Goal: Task Accomplishment & Management: Complete application form

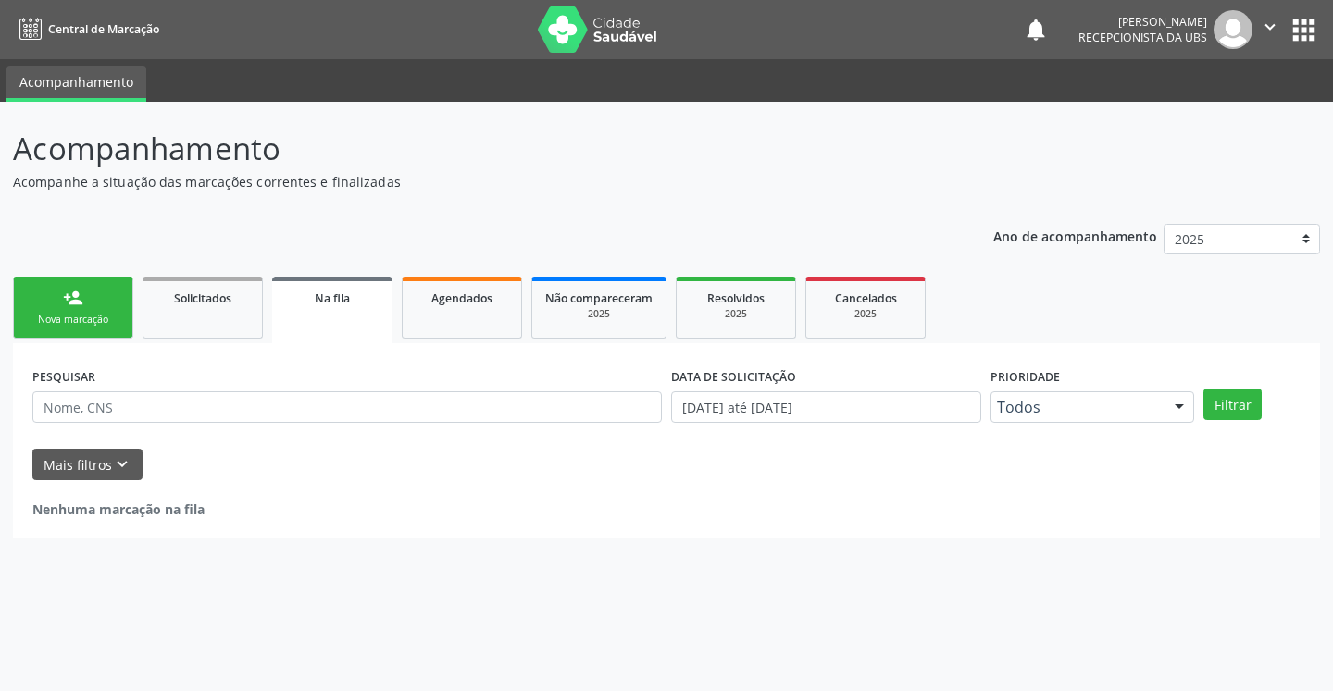
click at [44, 301] on link "person_add Nova marcação" at bounding box center [73, 308] width 120 height 62
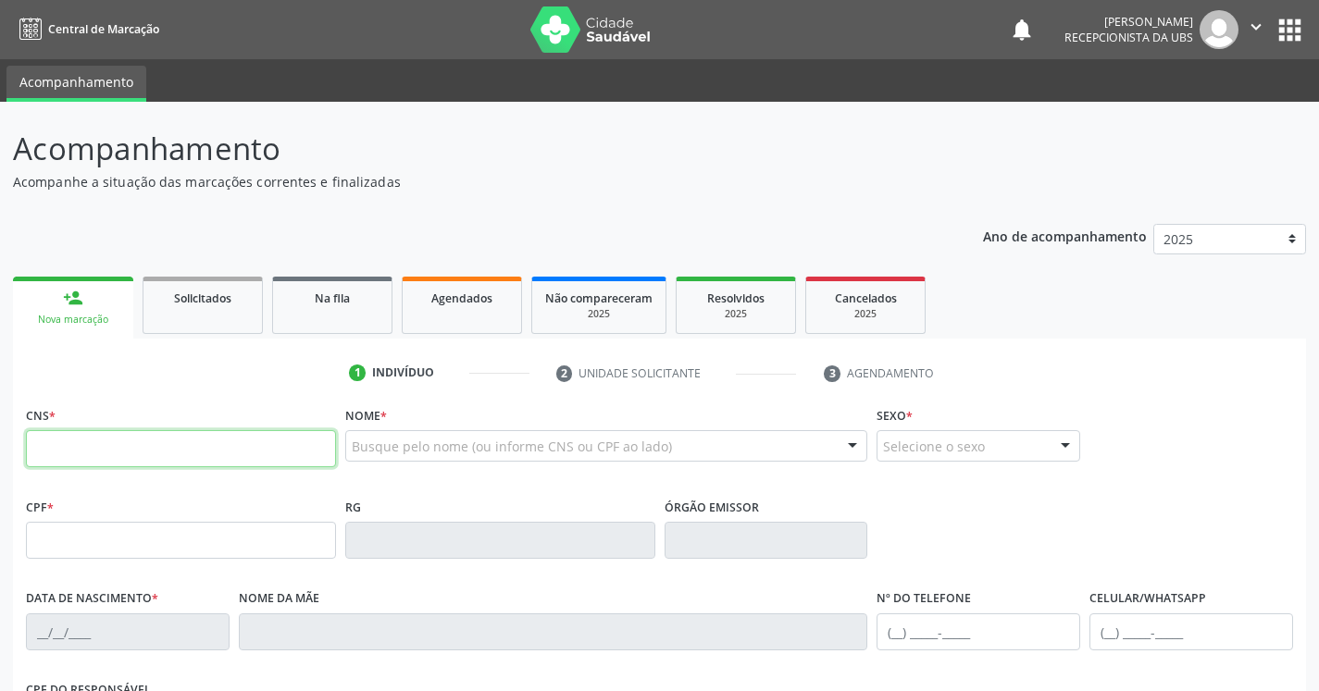
click at [125, 444] on input "text" at bounding box center [181, 448] width 310 height 37
click at [126, 453] on input "text" at bounding box center [181, 448] width 310 height 37
paste input "898 0034 0427 0152"
type input "898 0034 0427 0152"
type input "358.825.904-00"
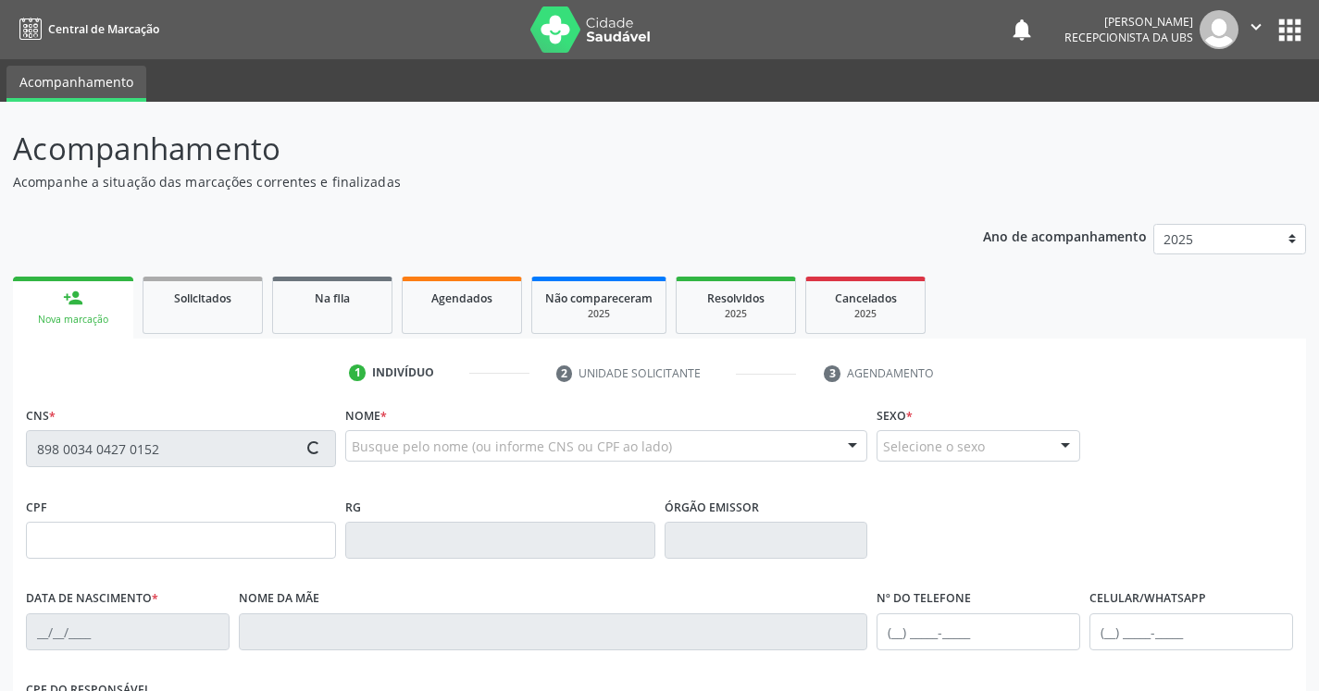
type input "[DATE]"
type input "[PERSON_NAME]"
type input "[PHONE_NUMBER]"
type input "479.236.604-68"
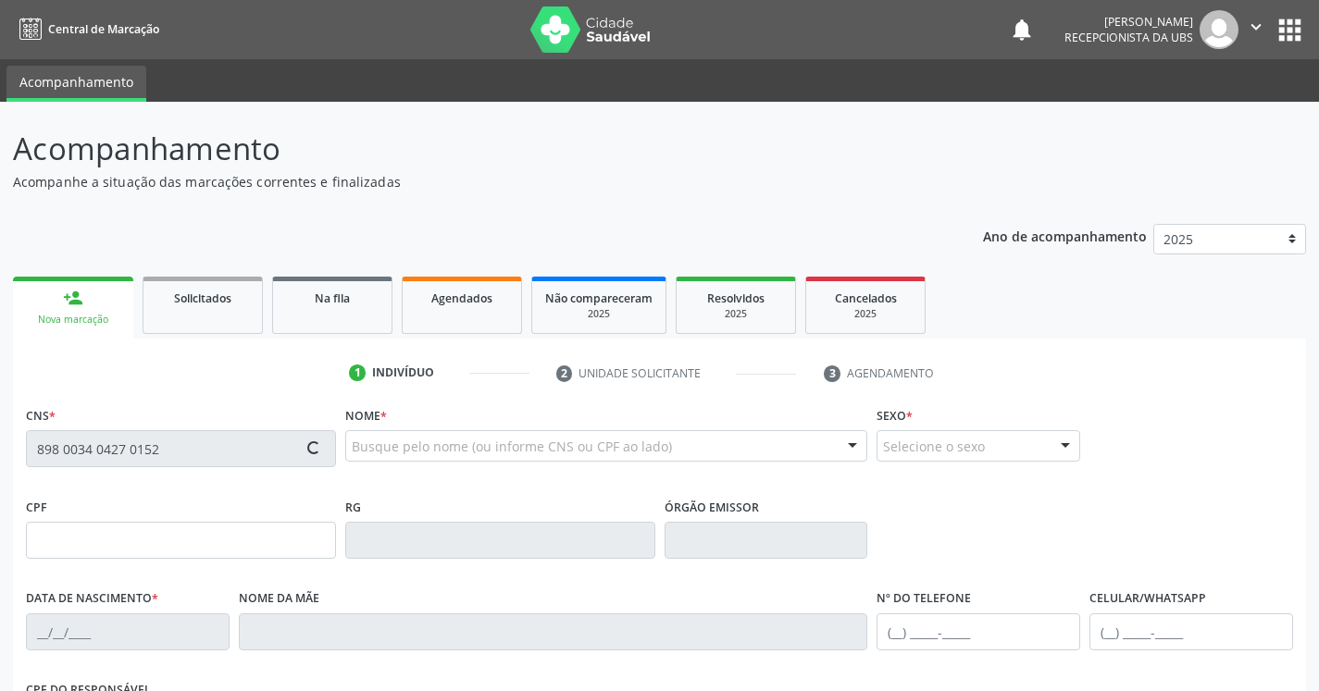
type input "933"
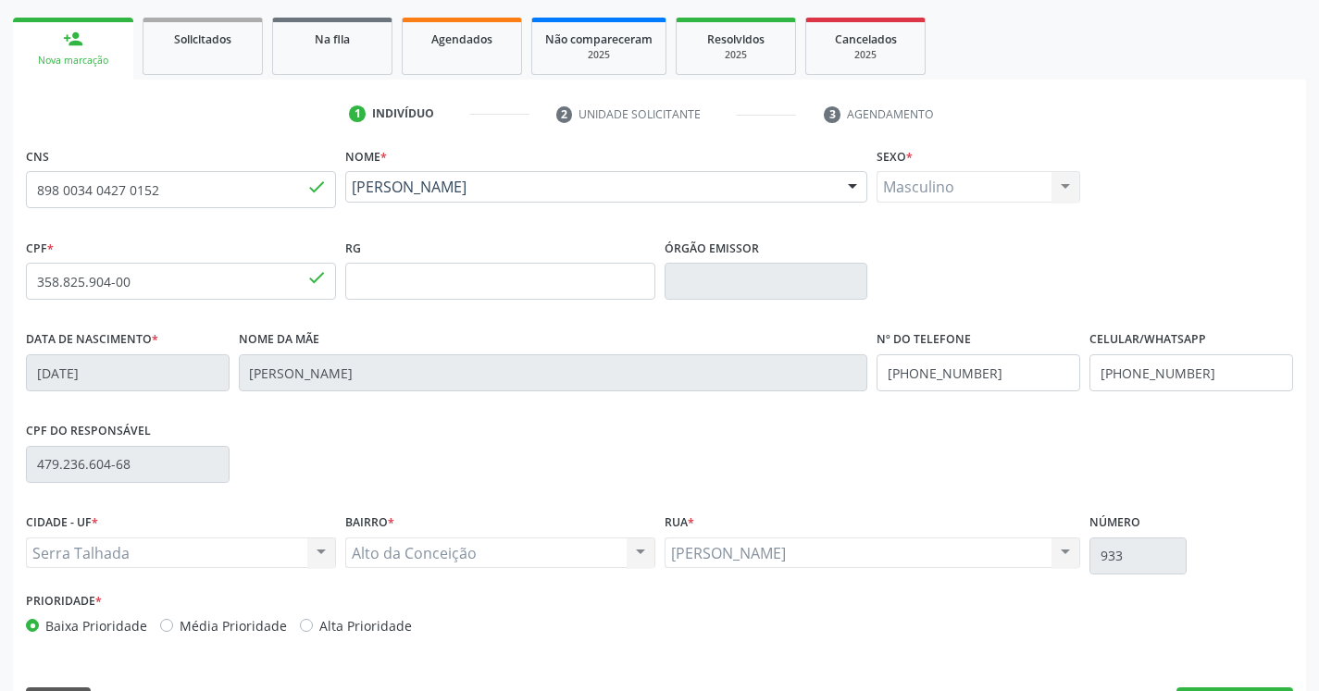
scroll to position [312, 0]
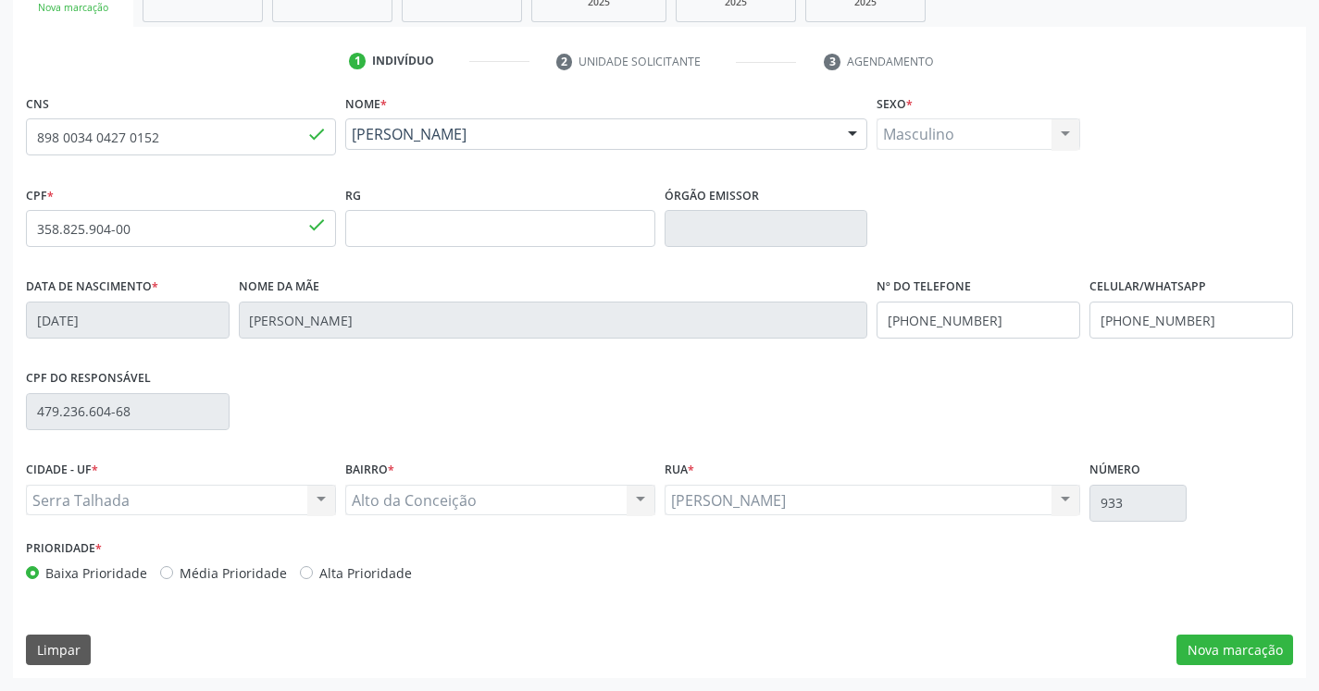
drag, startPoint x: 1039, startPoint y: 361, endPoint x: 1078, endPoint y: 489, distance: 133.5
click at [1207, 639] on button "Nova marcação" at bounding box center [1234, 650] width 117 height 31
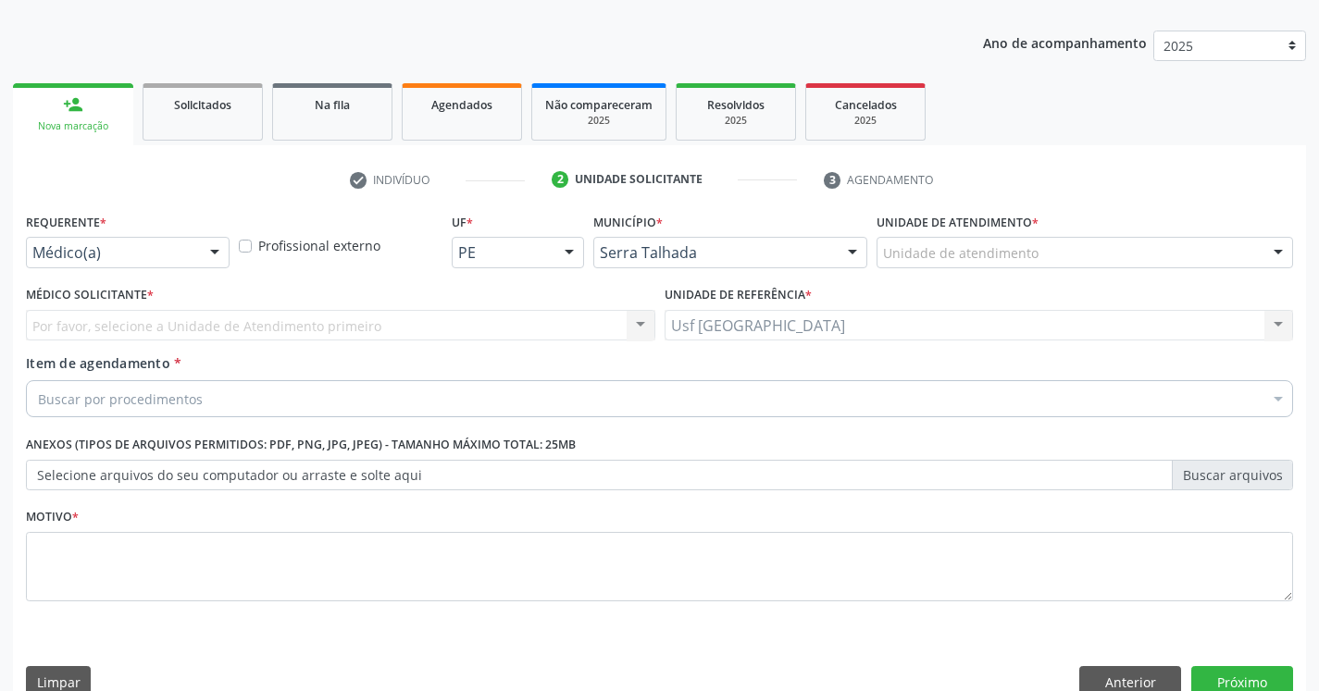
scroll to position [226, 0]
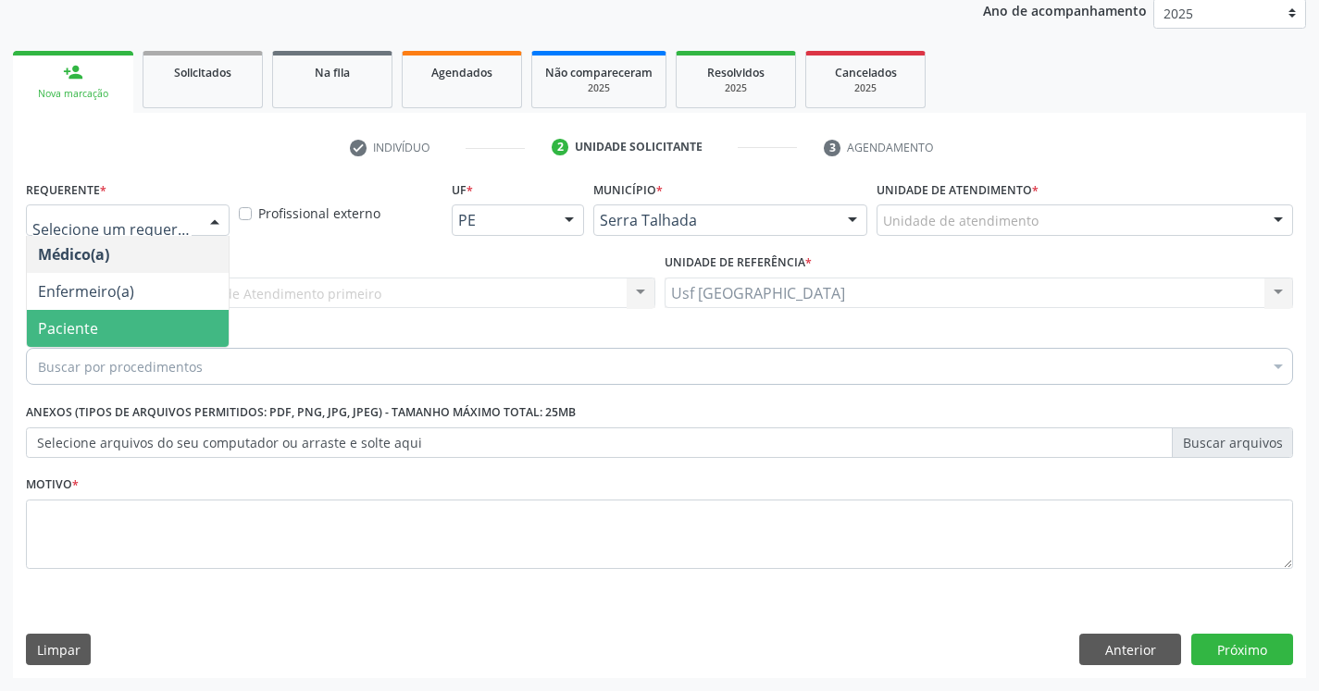
click at [129, 322] on span "Paciente" at bounding box center [128, 328] width 202 height 37
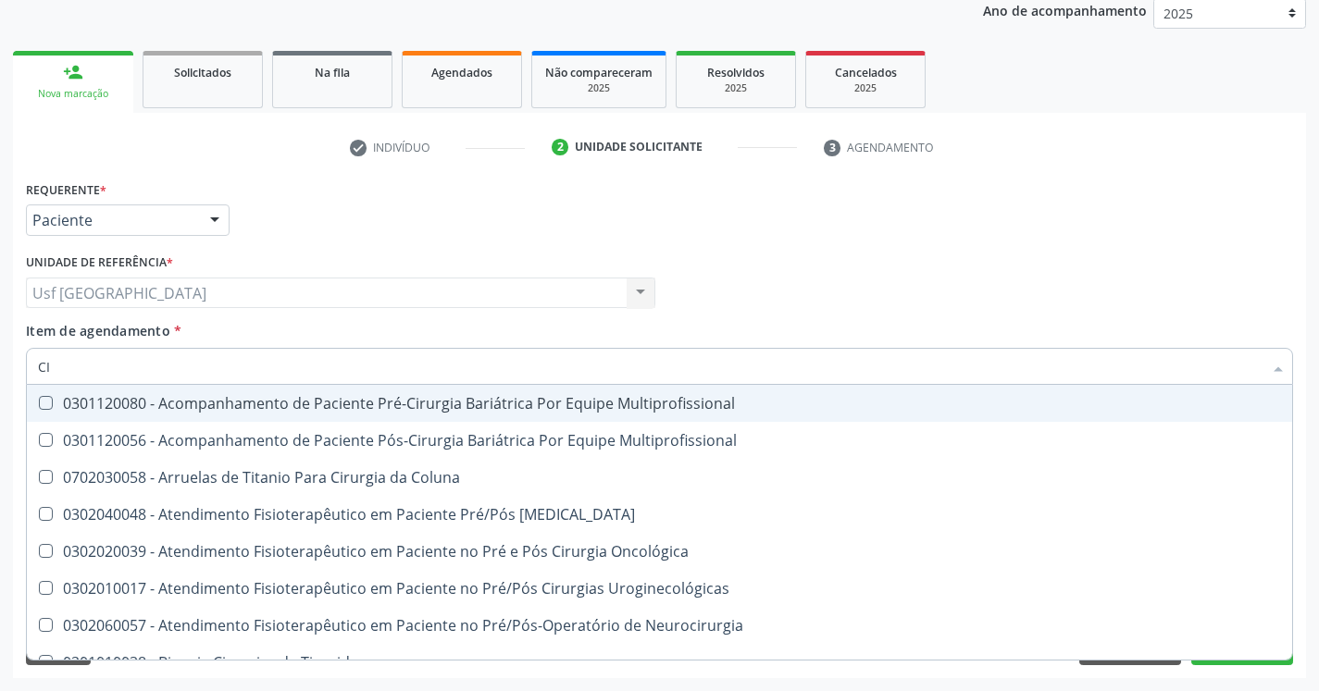
type input "C"
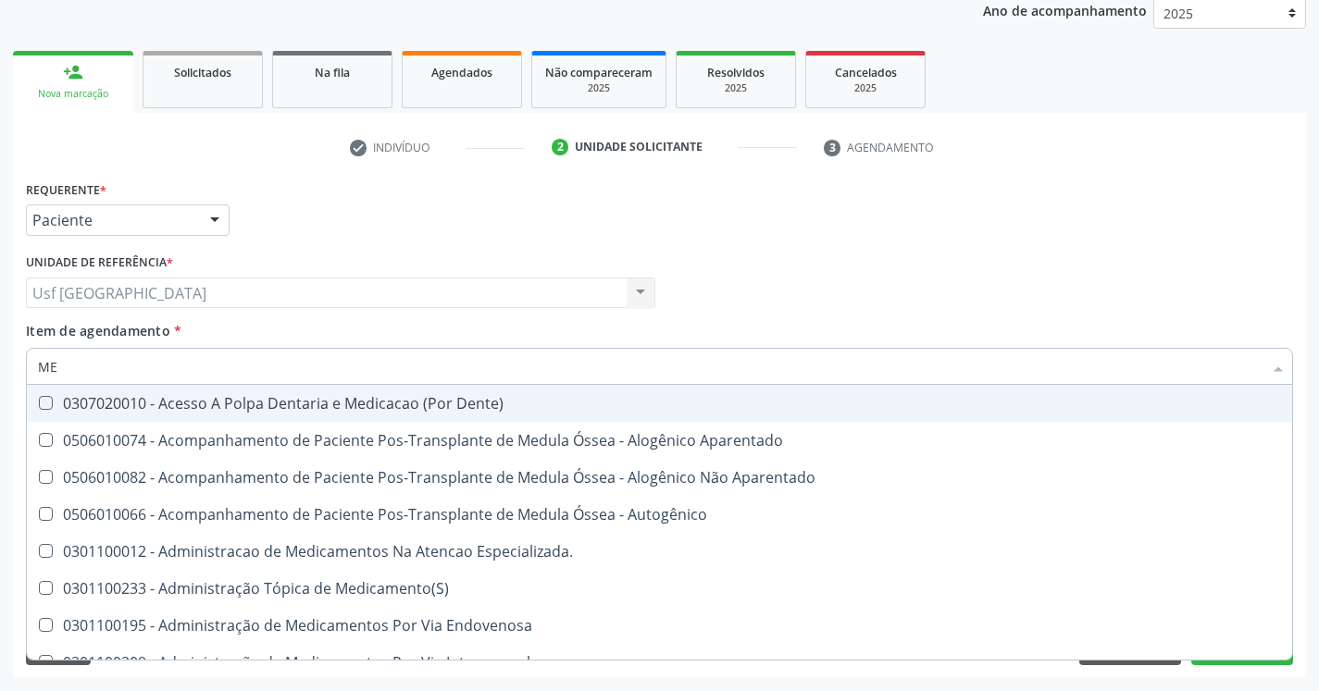
type input "M"
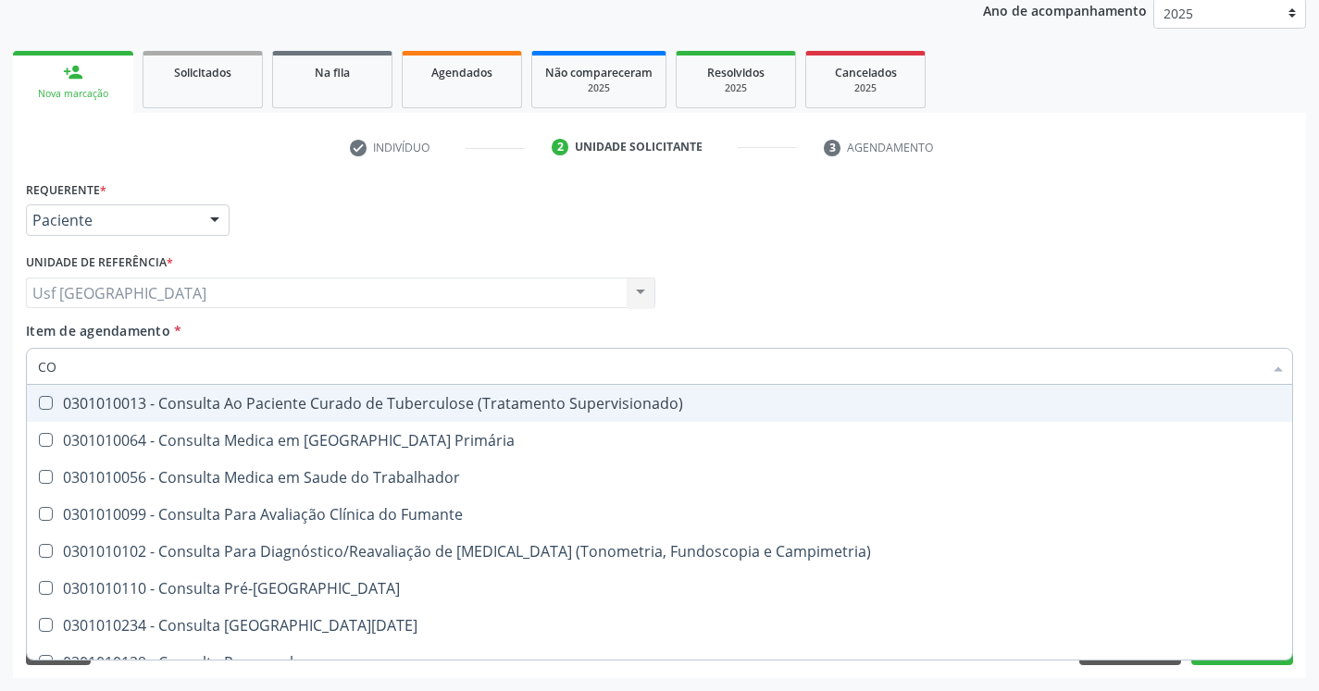
type input "C"
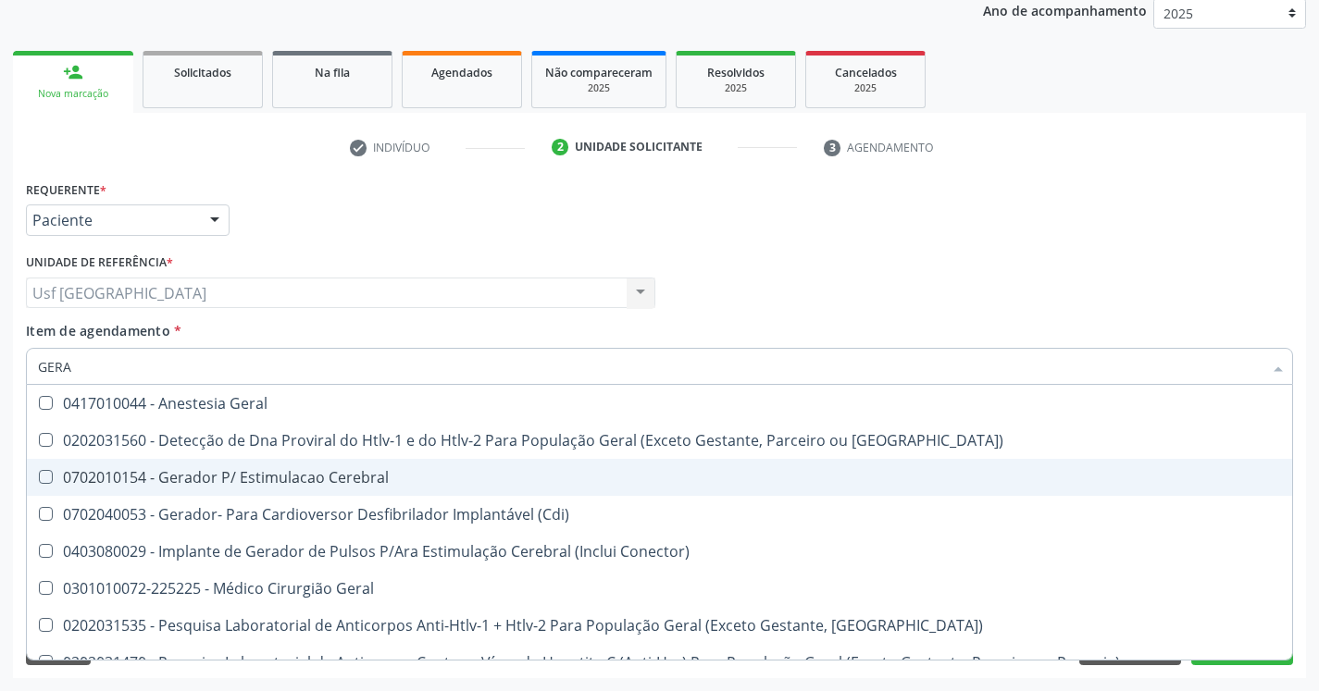
type input "GERAL"
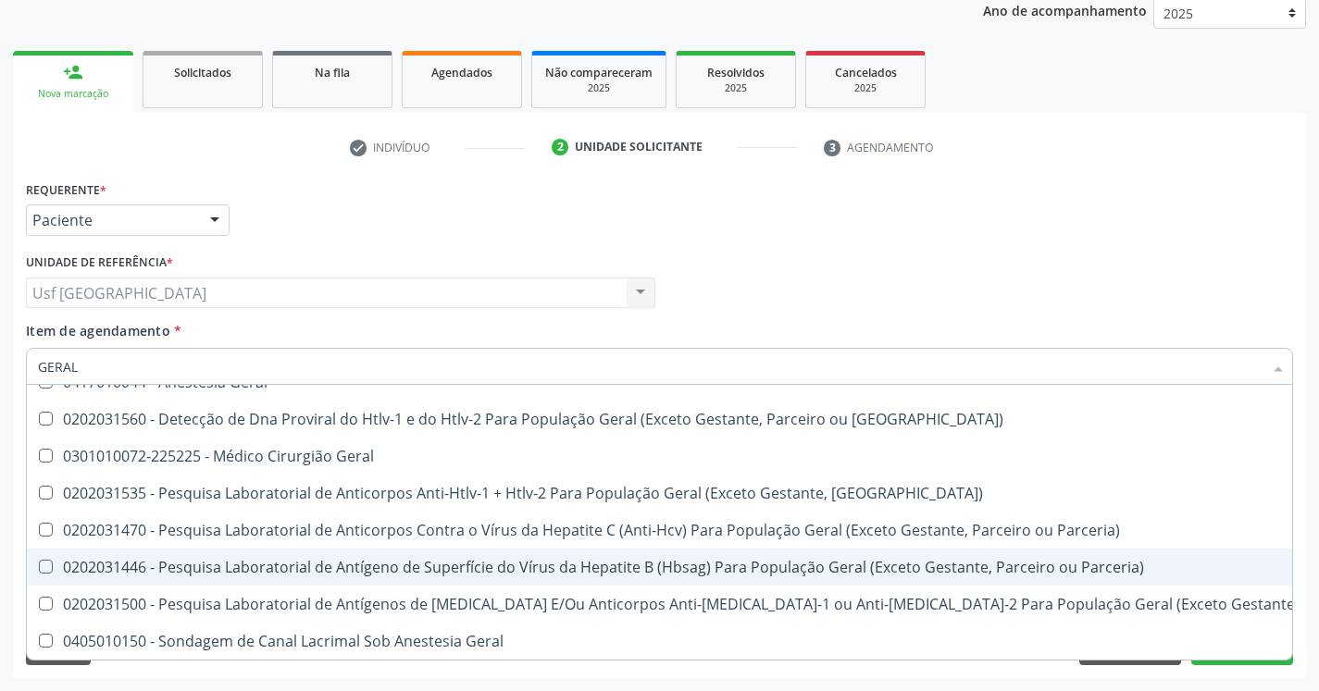
scroll to position [0, 0]
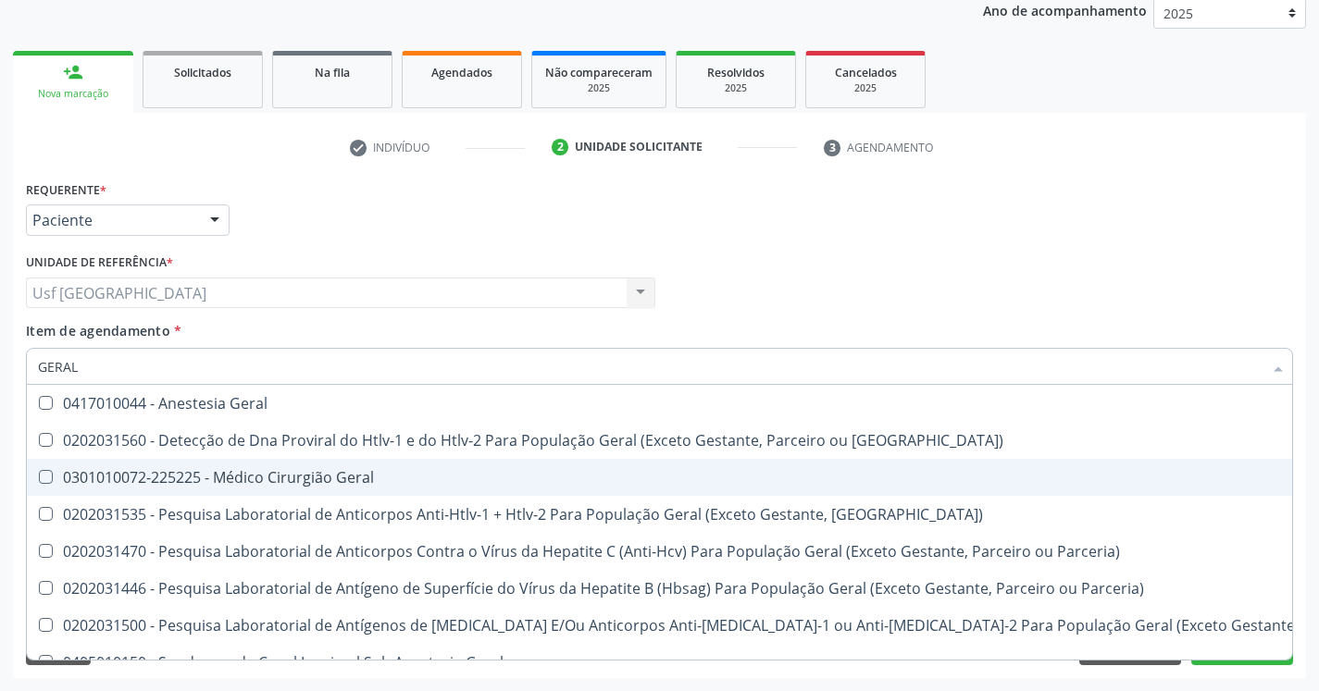
click at [214, 485] on div "0301010072-225225 - Médico Cirurgião Geral" at bounding box center [746, 477] width 1416 height 15
checkbox Geral "true"
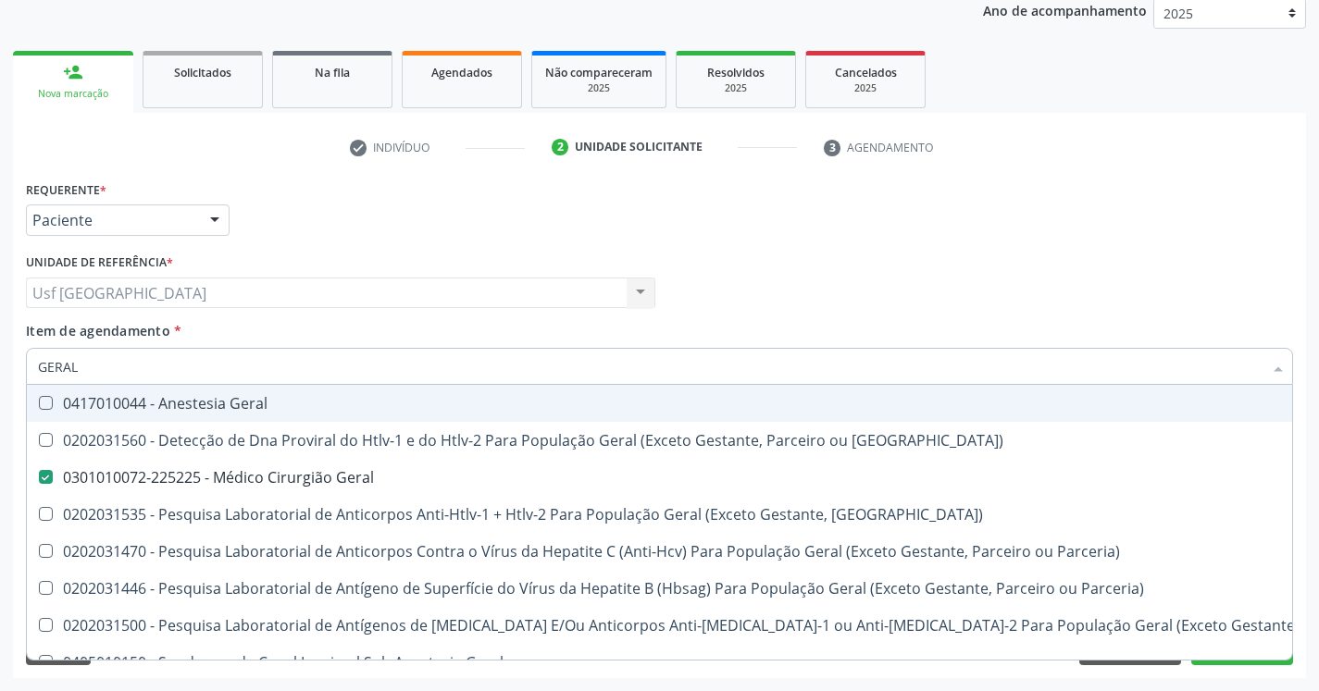
click at [1144, 319] on div "Médico Solicitante Por favor, selecione a Unidade de Atendimento primeiro Nenhu…" at bounding box center [659, 285] width 1276 height 72
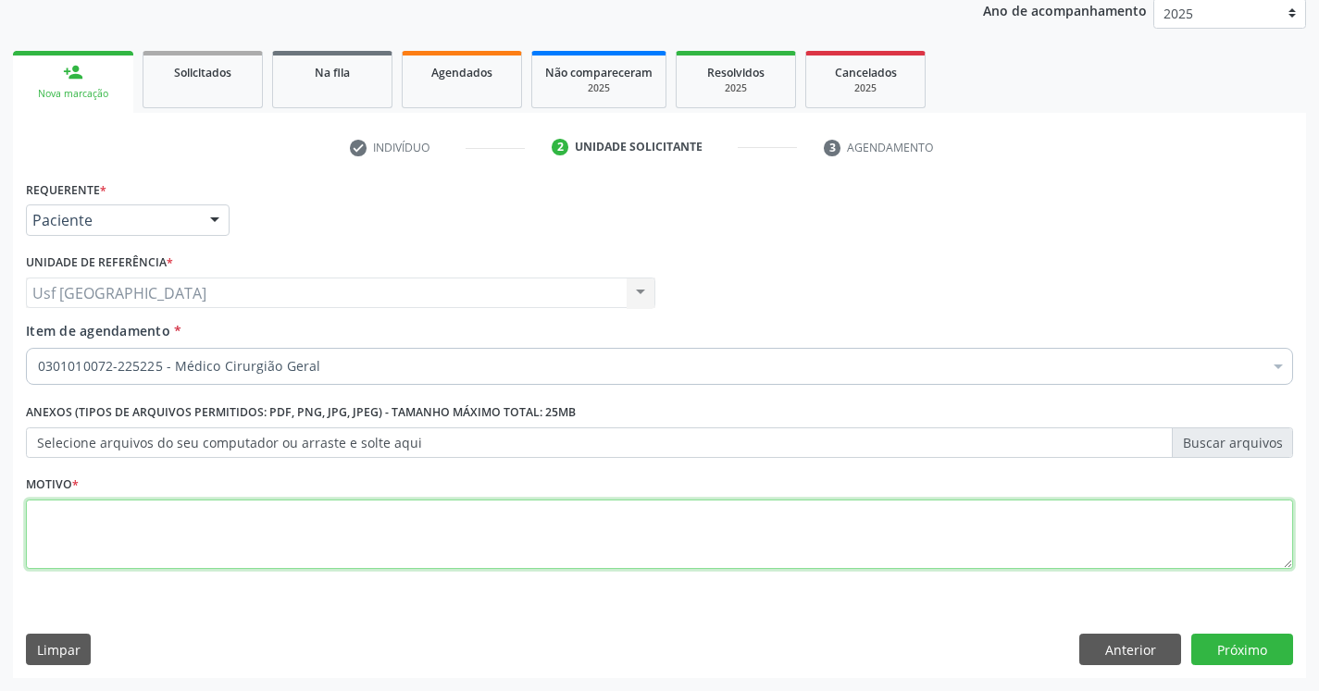
click at [1149, 559] on textarea at bounding box center [659, 535] width 1267 height 70
type textarea "RETORNO"
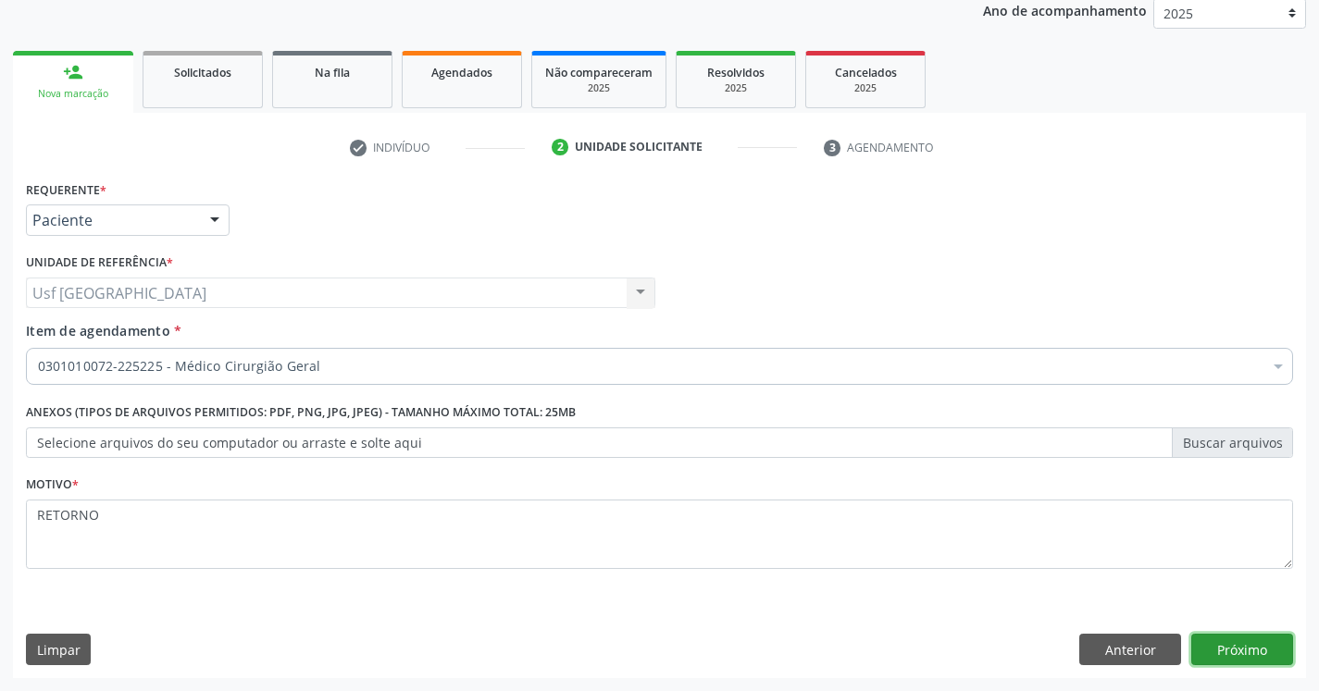
click at [1271, 651] on button "Próximo" at bounding box center [1242, 649] width 102 height 31
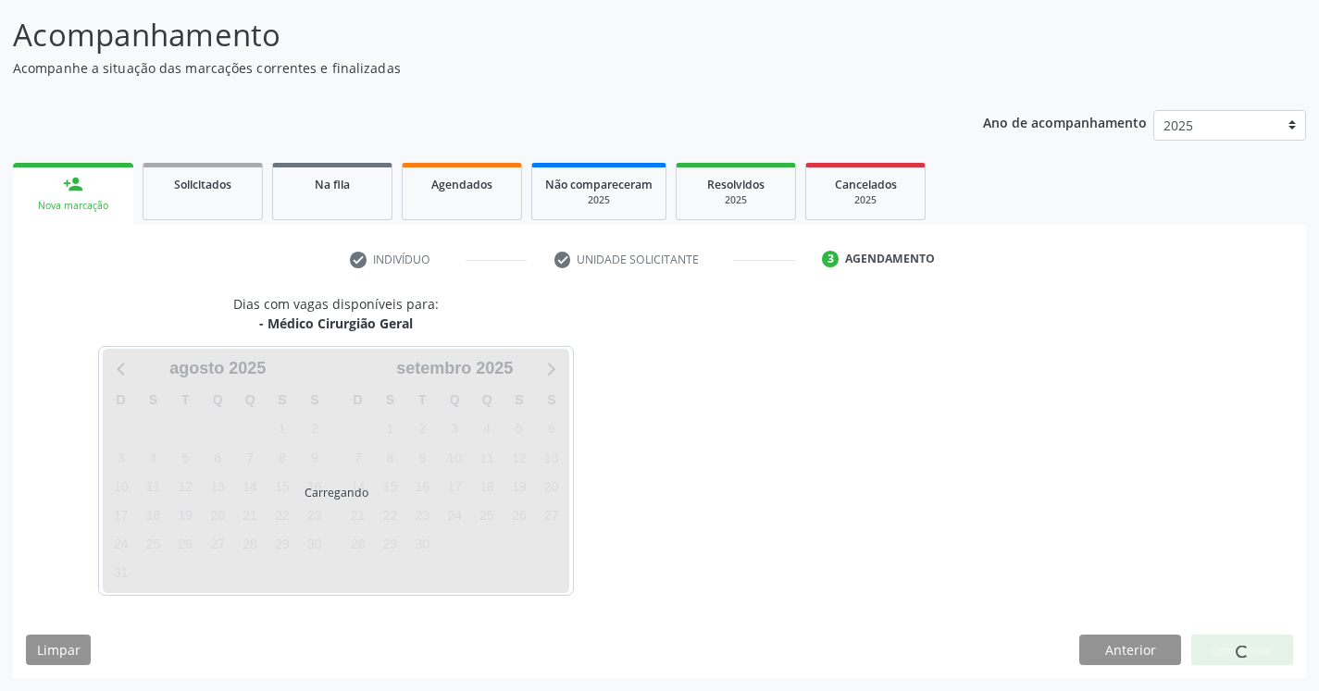
scroll to position [114, 0]
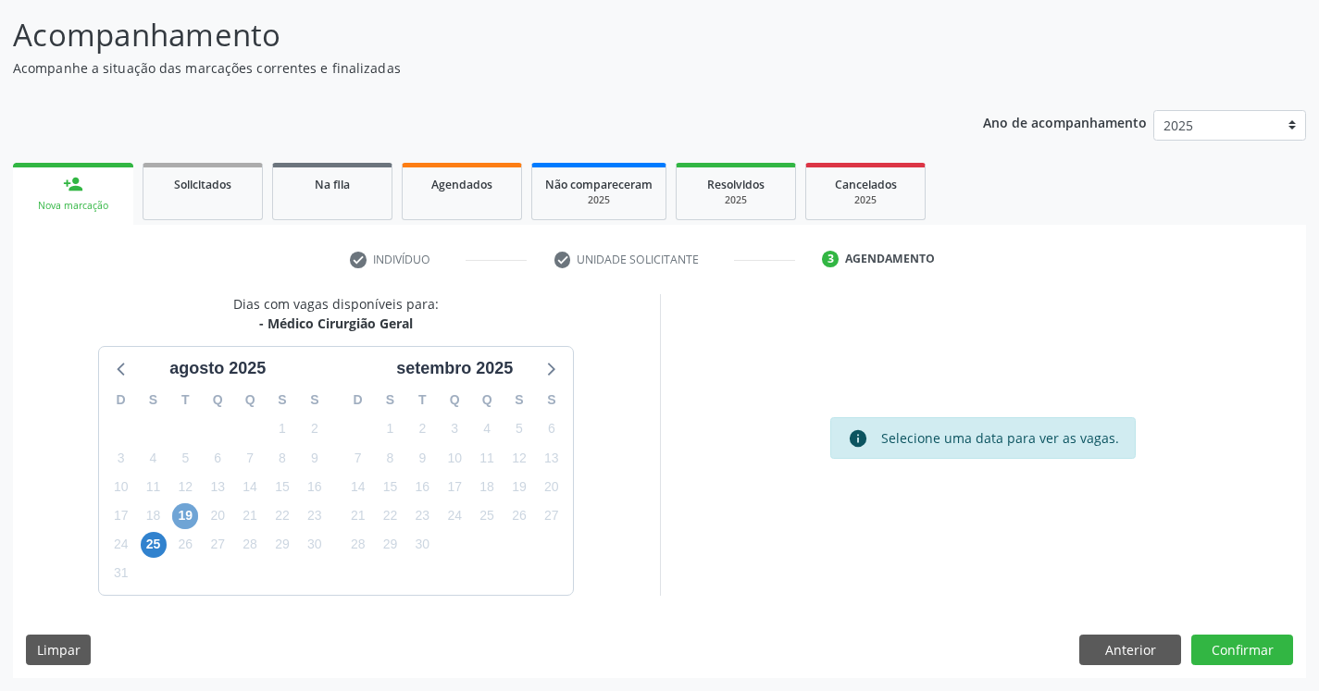
click at [192, 515] on span "19" at bounding box center [185, 516] width 26 height 26
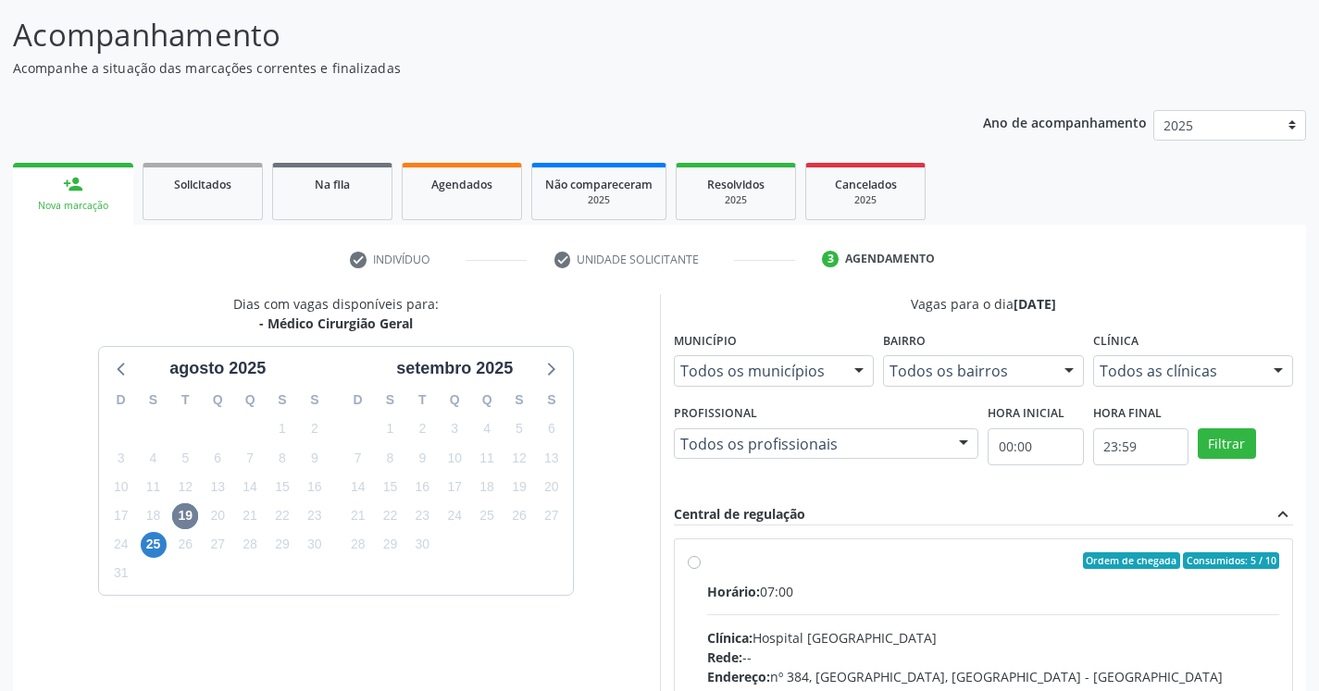
click at [707, 557] on label "Ordem de chegada Consumidos: 5 / 10 Horário: 07:00 Clínica: Hospital [GEOGRAPHI…" at bounding box center [993, 694] width 573 height 284
click at [693, 557] on input "Ordem de chegada Consumidos: 5 / 10 Horário: 07:00 Clínica: Hospital [GEOGRAPHI…" at bounding box center [694, 560] width 13 height 17
radio input "true"
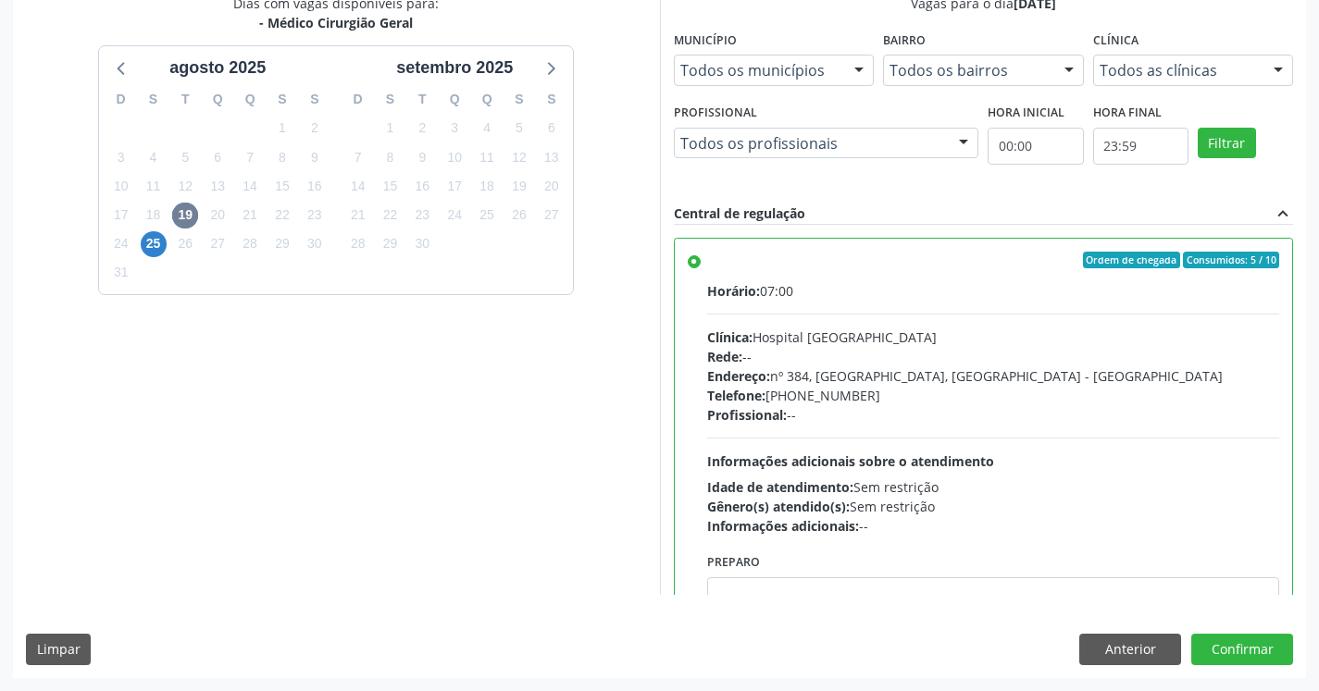
drag, startPoint x: 662, startPoint y: 353, endPoint x: 622, endPoint y: 438, distance: 94.0
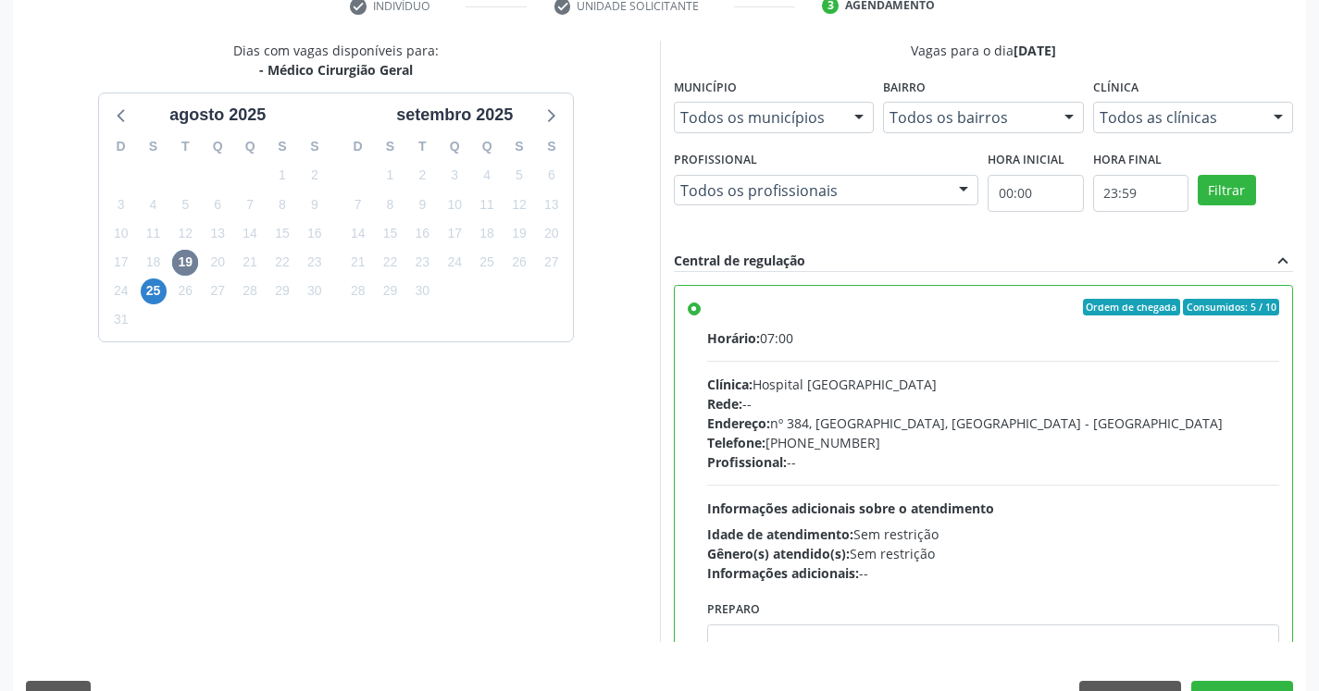
scroll to position [322, 0]
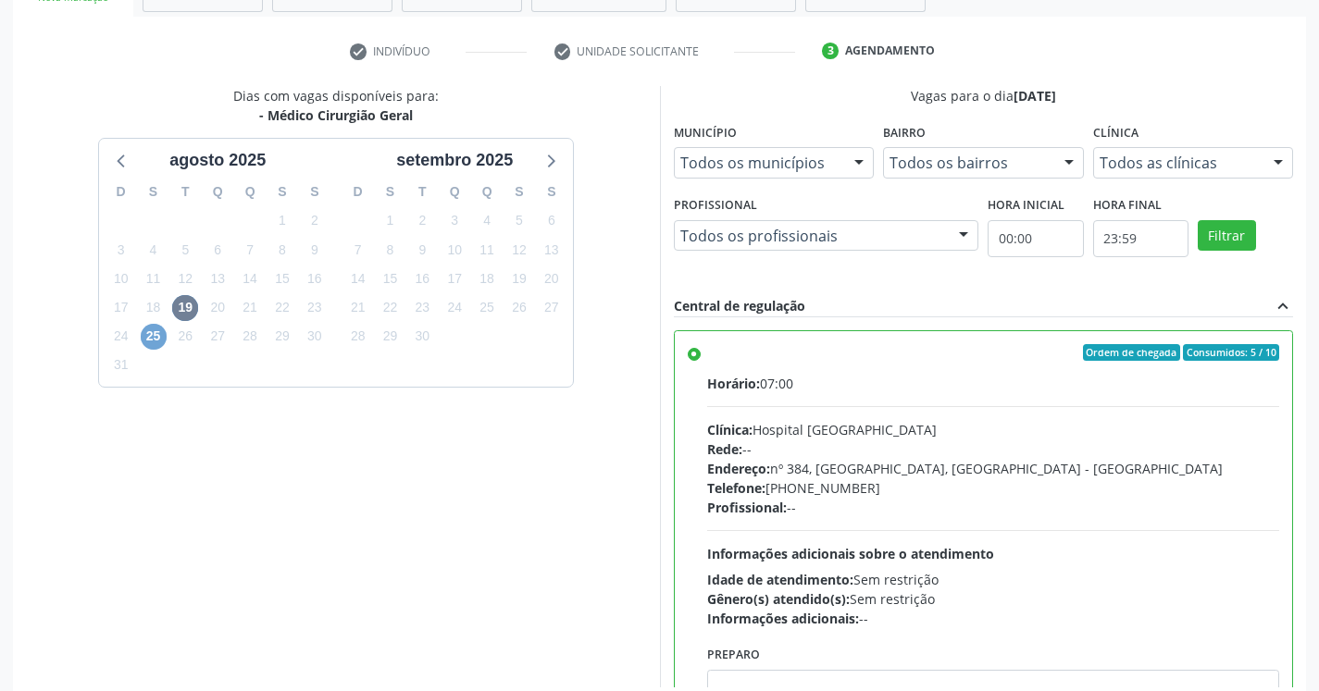
click at [159, 341] on span "25" at bounding box center [154, 337] width 26 height 26
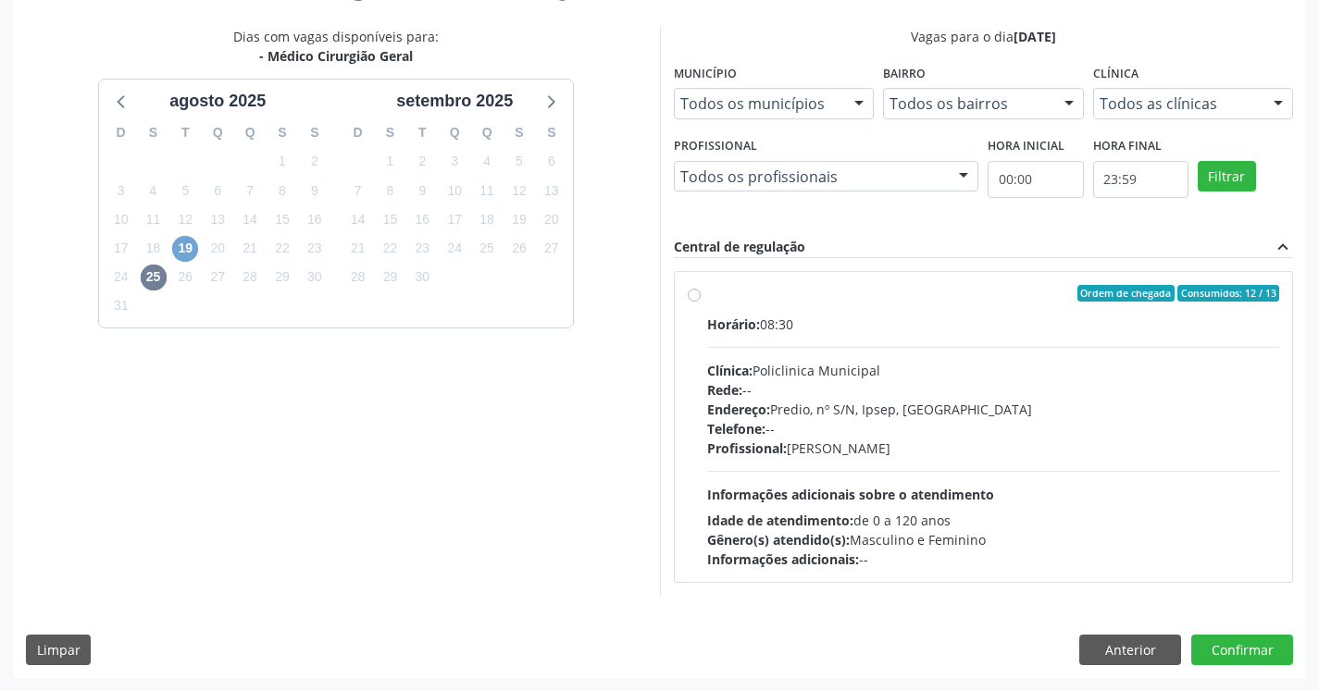
click at [185, 252] on span "19" at bounding box center [185, 249] width 26 height 26
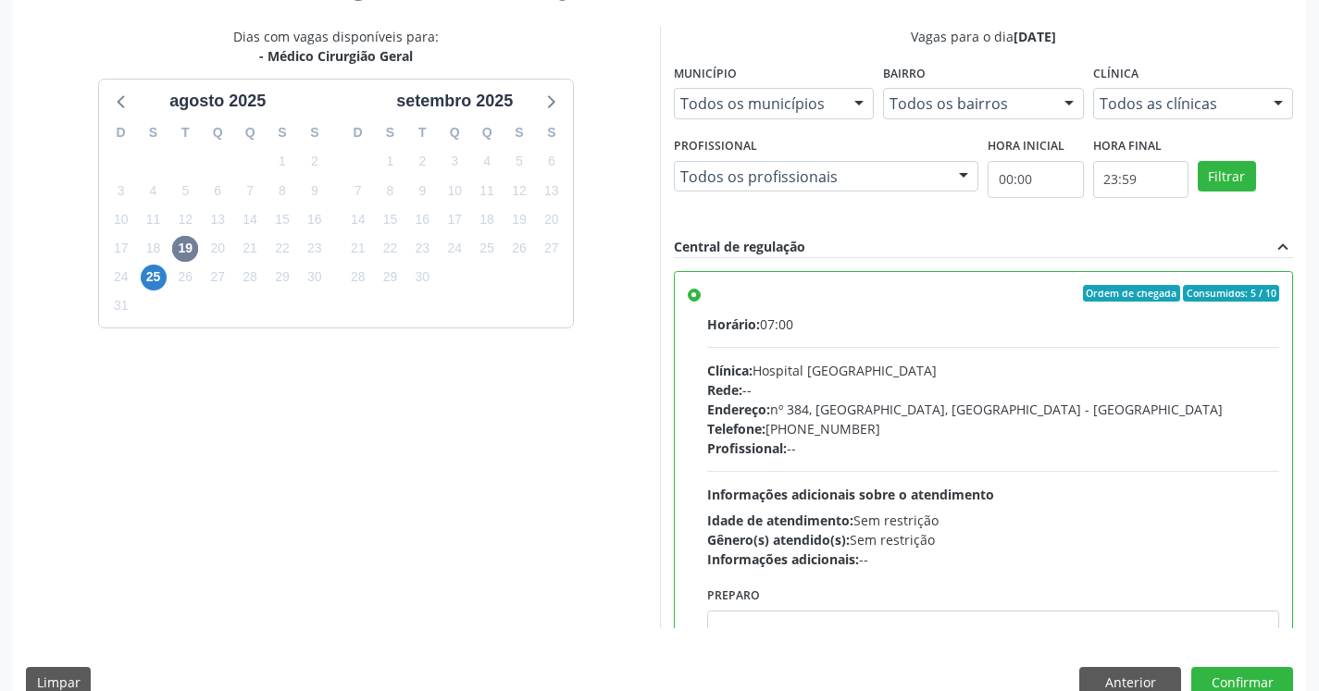
scroll to position [415, 0]
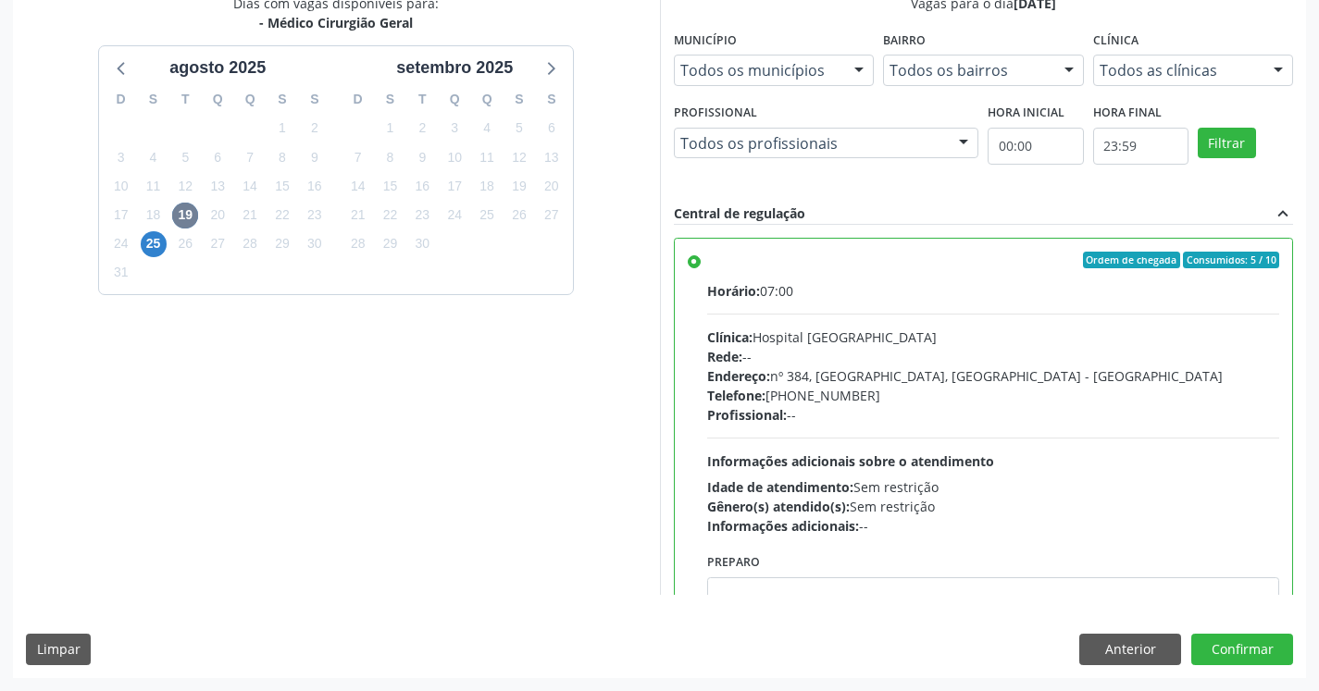
drag, startPoint x: 338, startPoint y: 387, endPoint x: 341, endPoint y: 454, distance: 67.7
click at [1249, 645] on button "Confirmar" at bounding box center [1242, 649] width 102 height 31
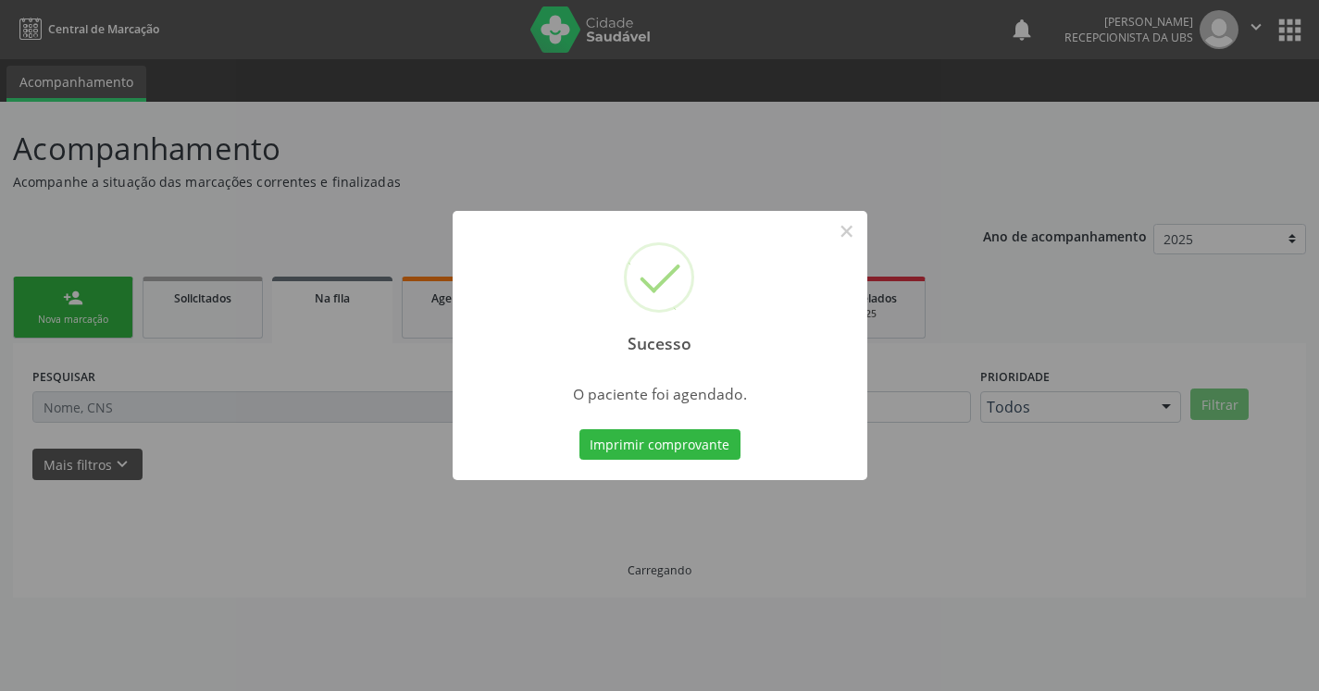
scroll to position [0, 0]
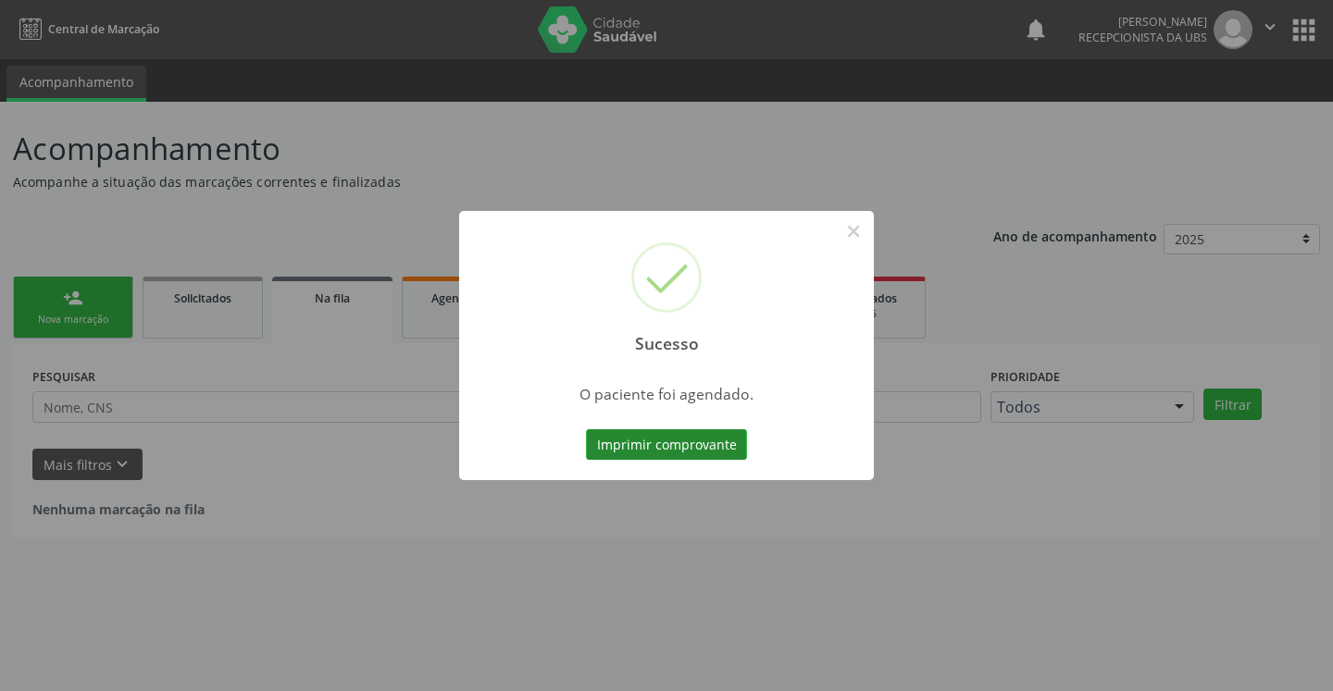
click at [720, 443] on button "Imprimir comprovante" at bounding box center [666, 444] width 161 height 31
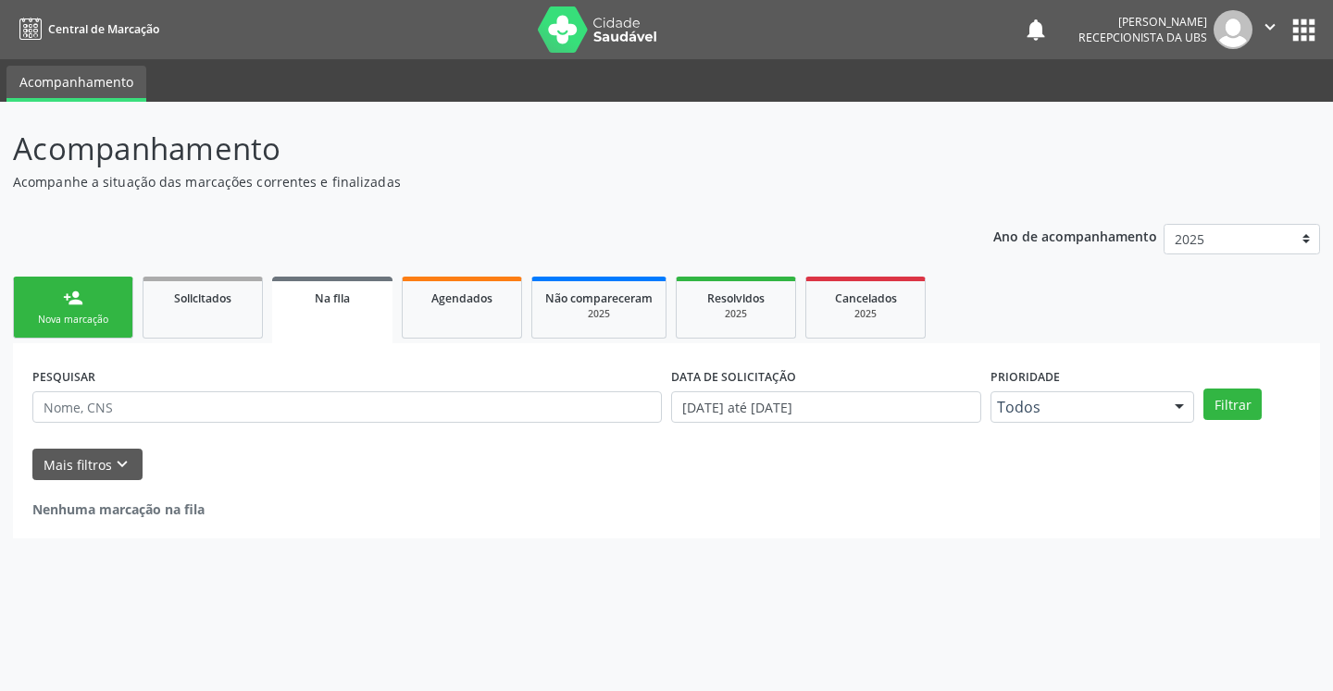
click at [78, 307] on div "person_add" at bounding box center [73, 298] width 20 height 20
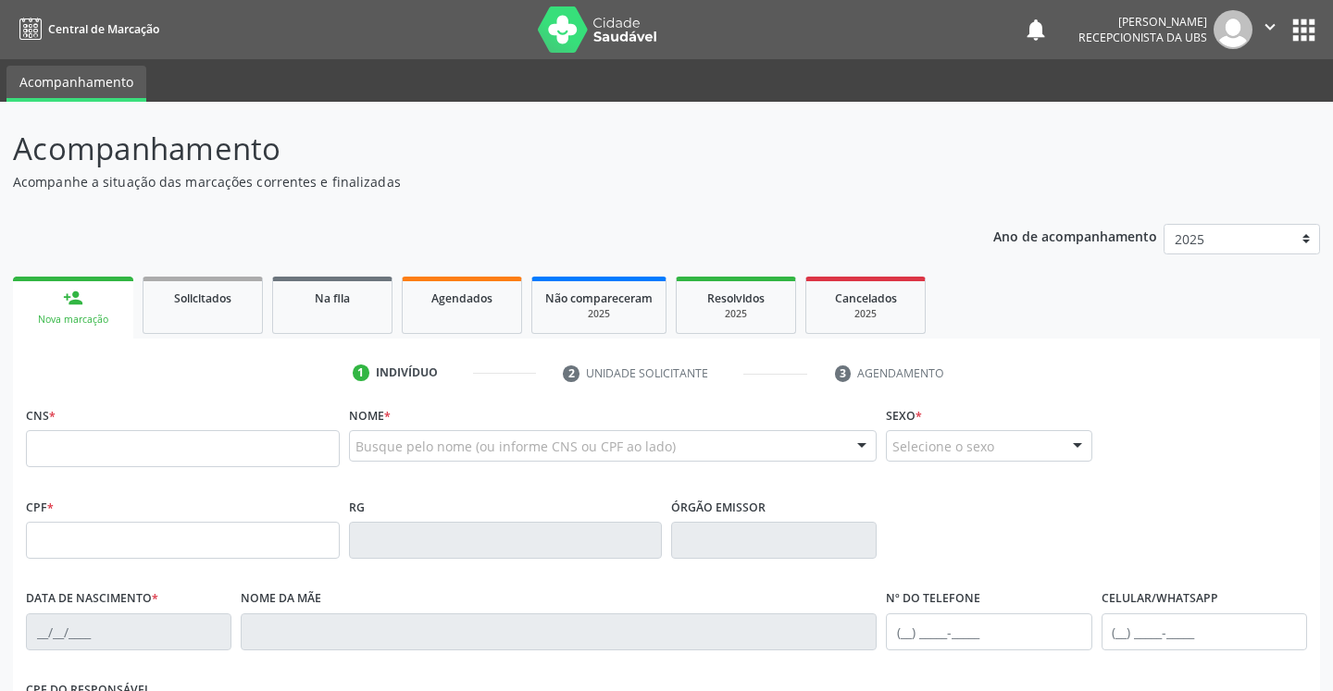
click at [85, 318] on div "Nova marcação" at bounding box center [73, 320] width 94 height 14
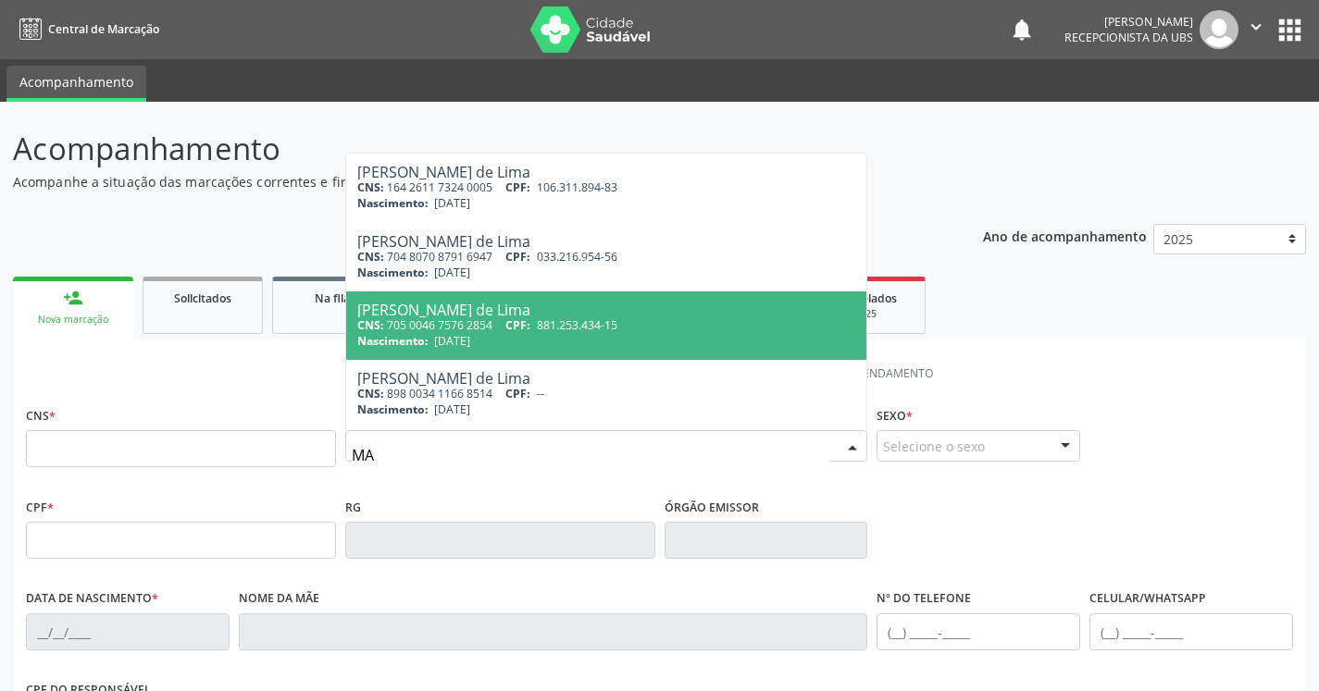
type input "M"
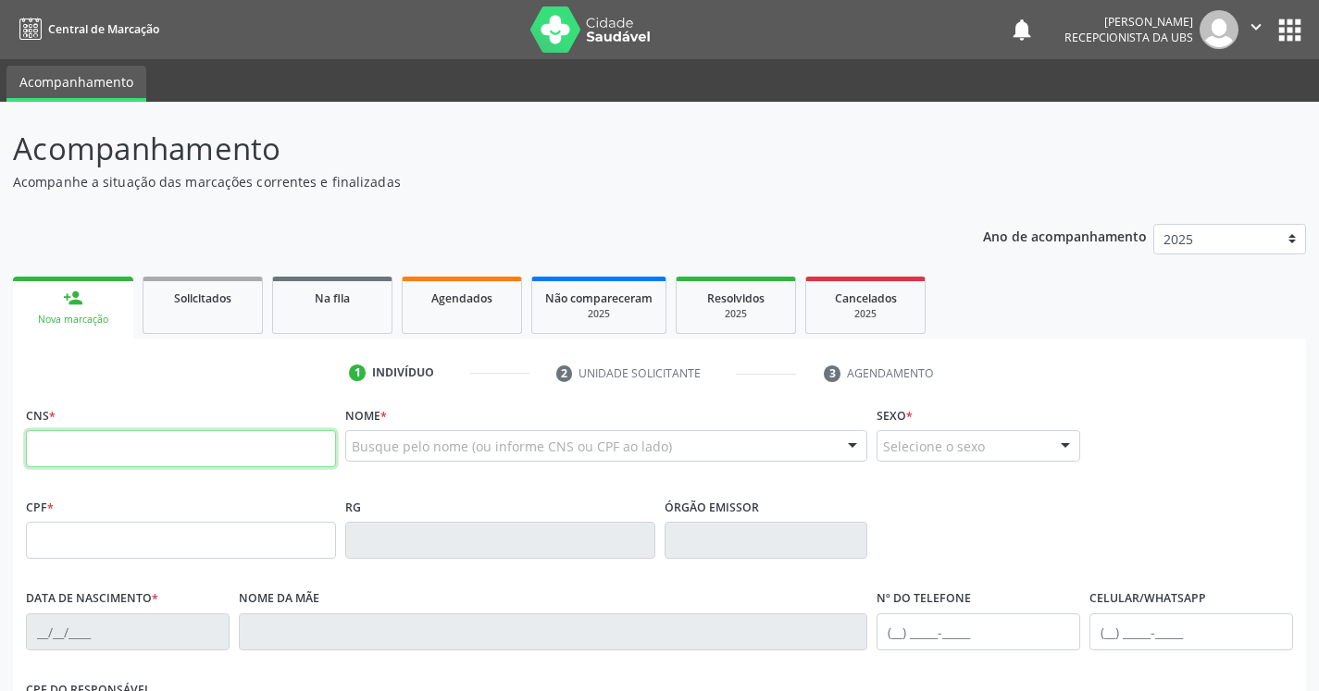
click at [313, 449] on input "text" at bounding box center [181, 448] width 310 height 37
type input "898 0034 1166 8514"
type input "[DATE]"
type input "[PERSON_NAME]"
type input "[PHONE_NUMBER]"
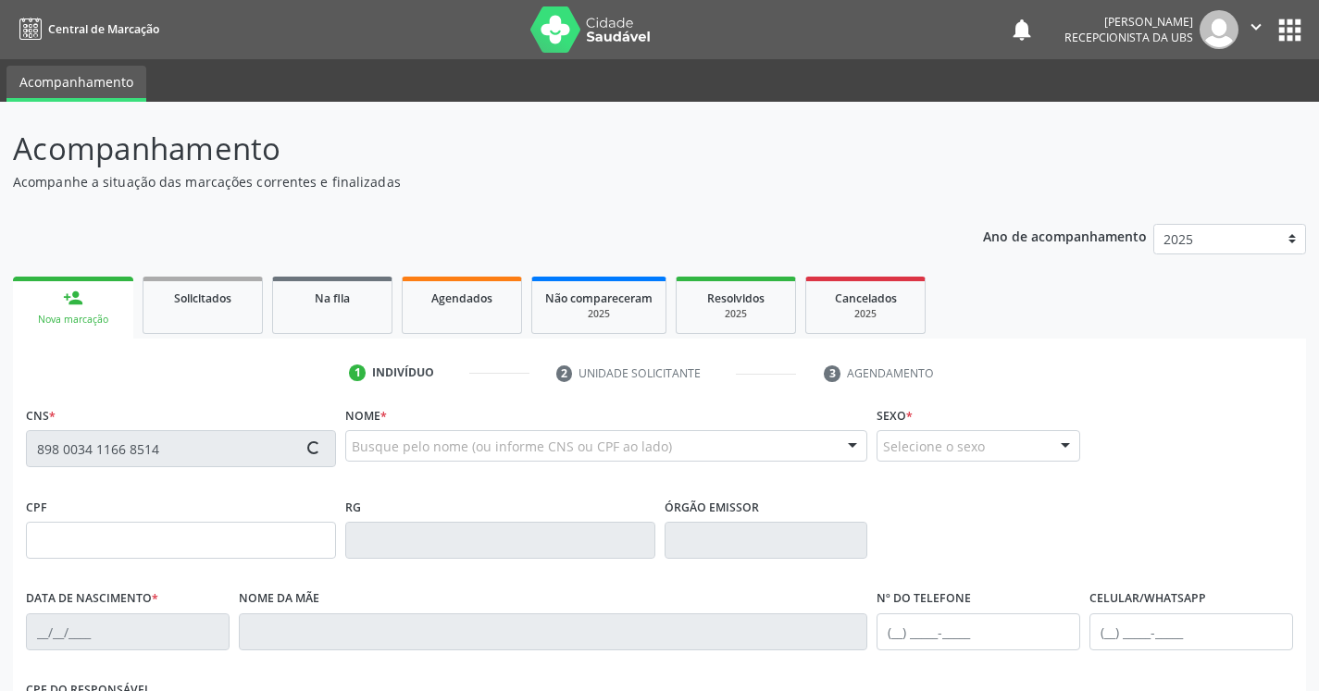
type input "077.497.344-73"
type input "590"
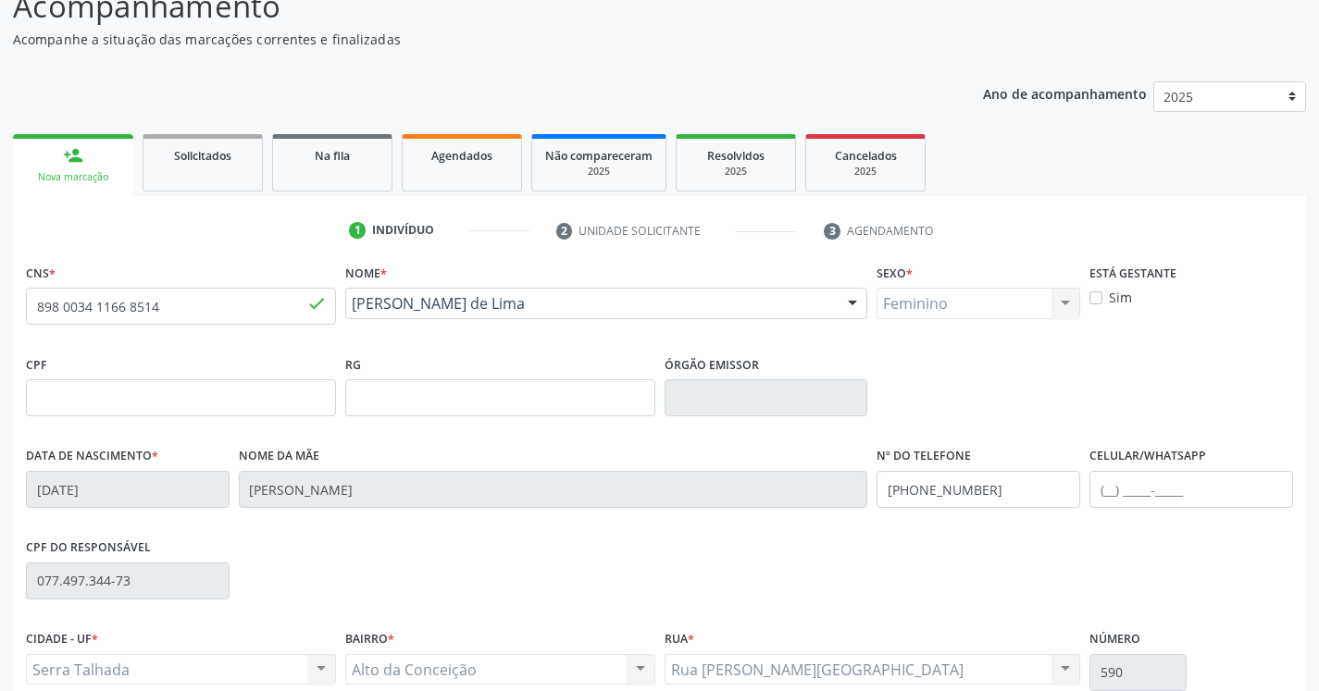
scroll to position [312, 0]
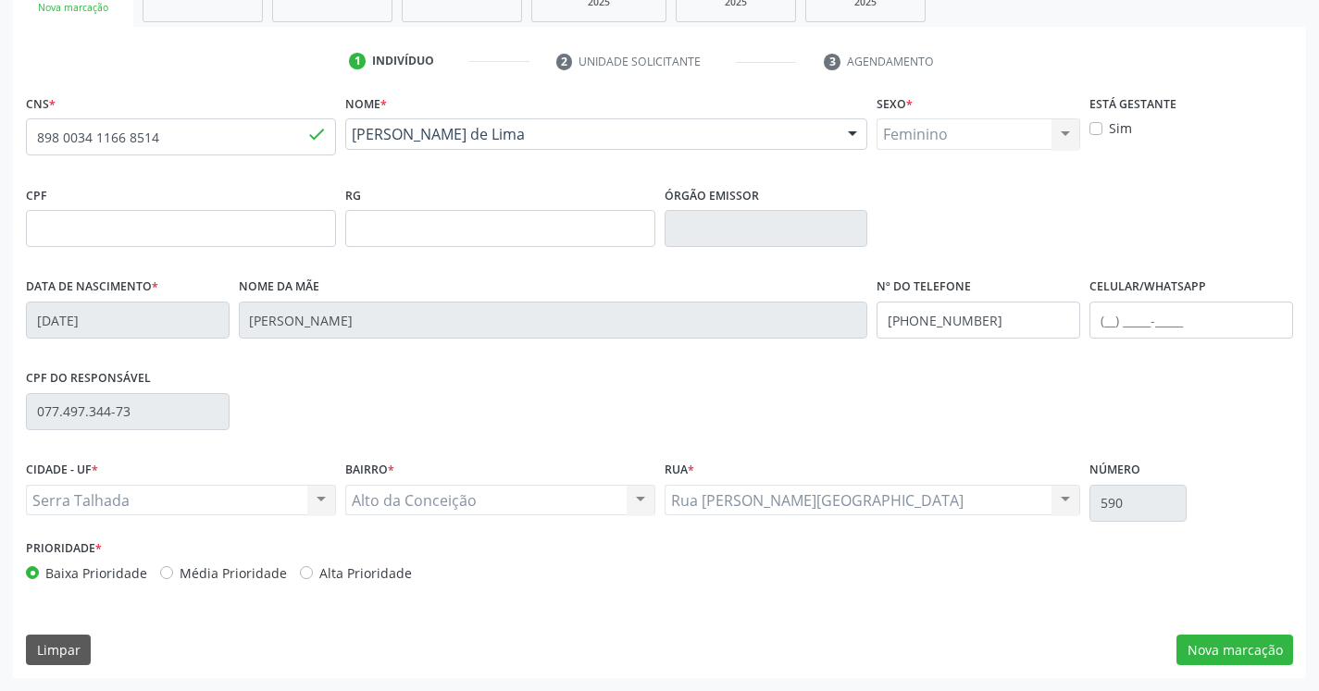
drag, startPoint x: 959, startPoint y: 415, endPoint x: 980, endPoint y: 515, distance: 103.1
click at [1202, 644] on button "Nova marcação" at bounding box center [1234, 650] width 117 height 31
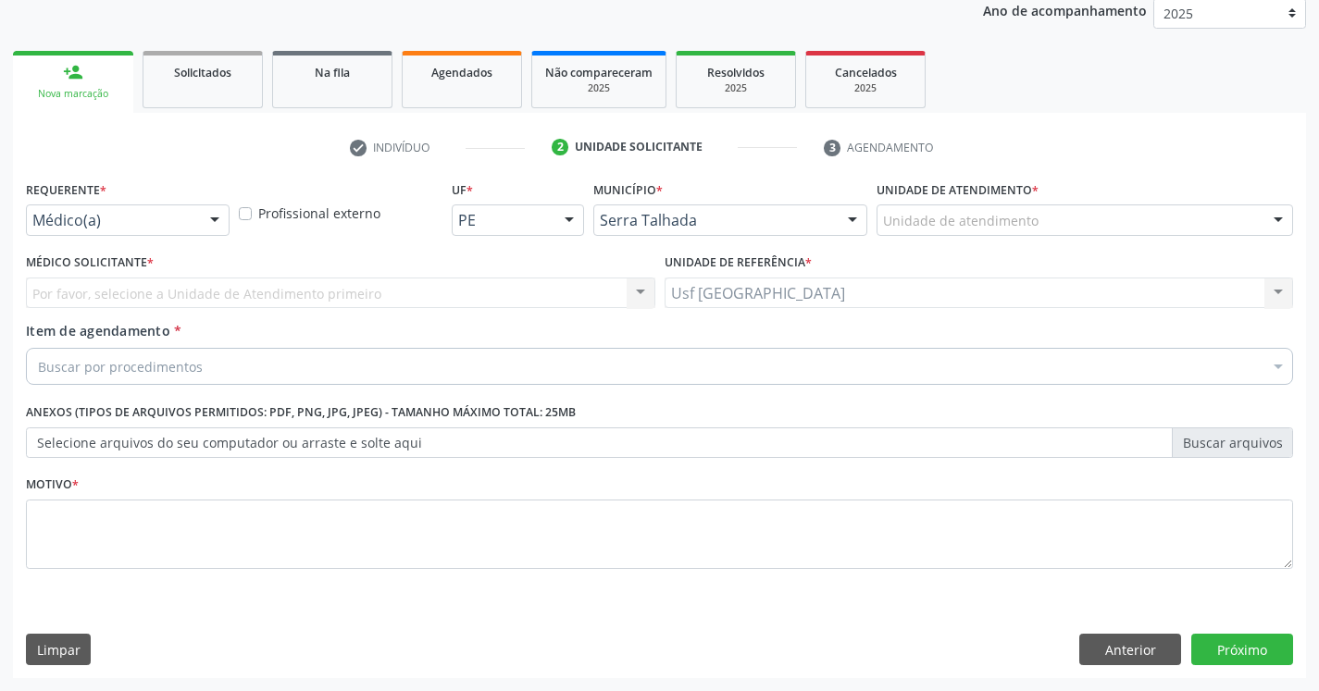
scroll to position [226, 0]
click at [211, 211] on div at bounding box center [215, 220] width 28 height 31
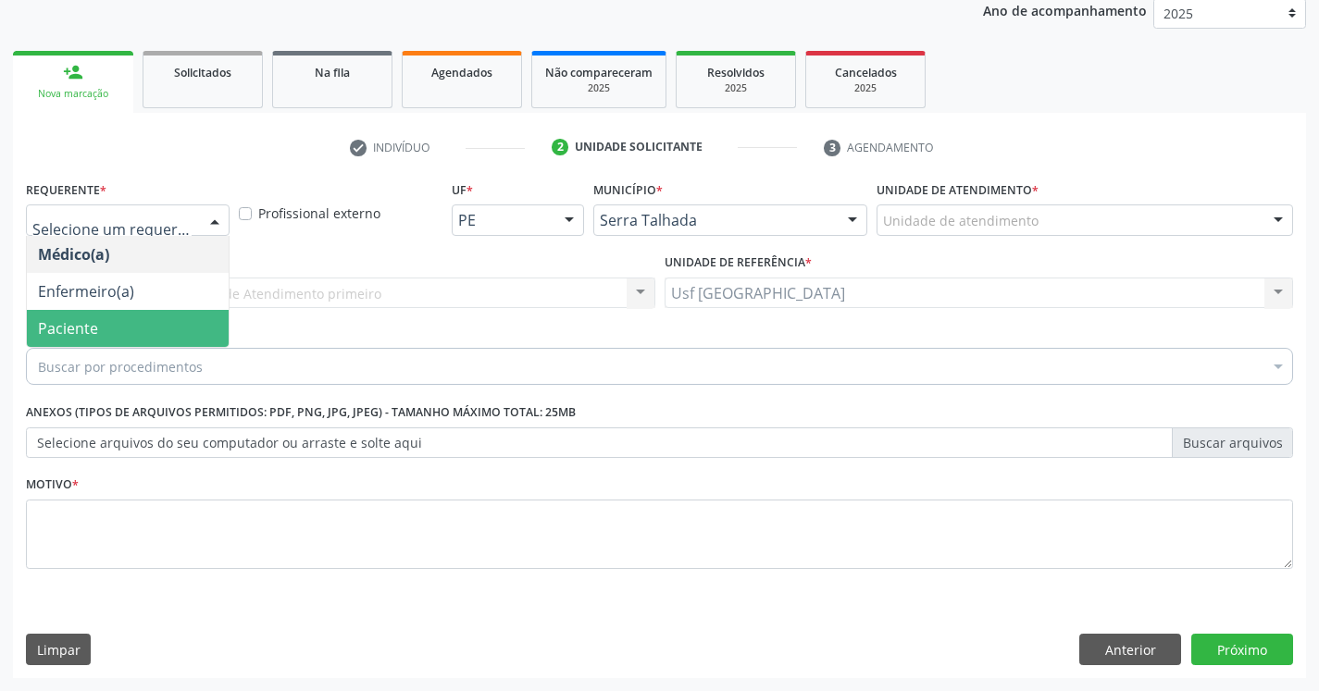
click at [142, 321] on span "Paciente" at bounding box center [128, 328] width 202 height 37
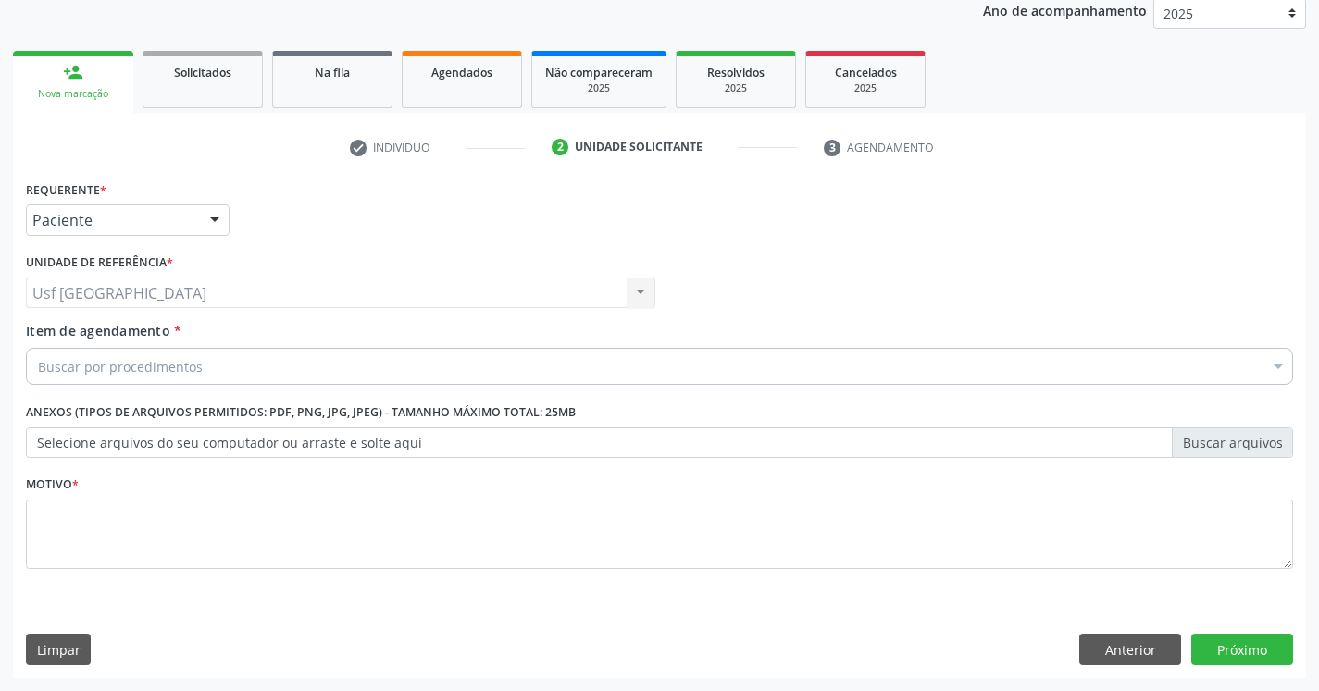
click at [216, 359] on div "Buscar por procedimentos" at bounding box center [659, 366] width 1267 height 37
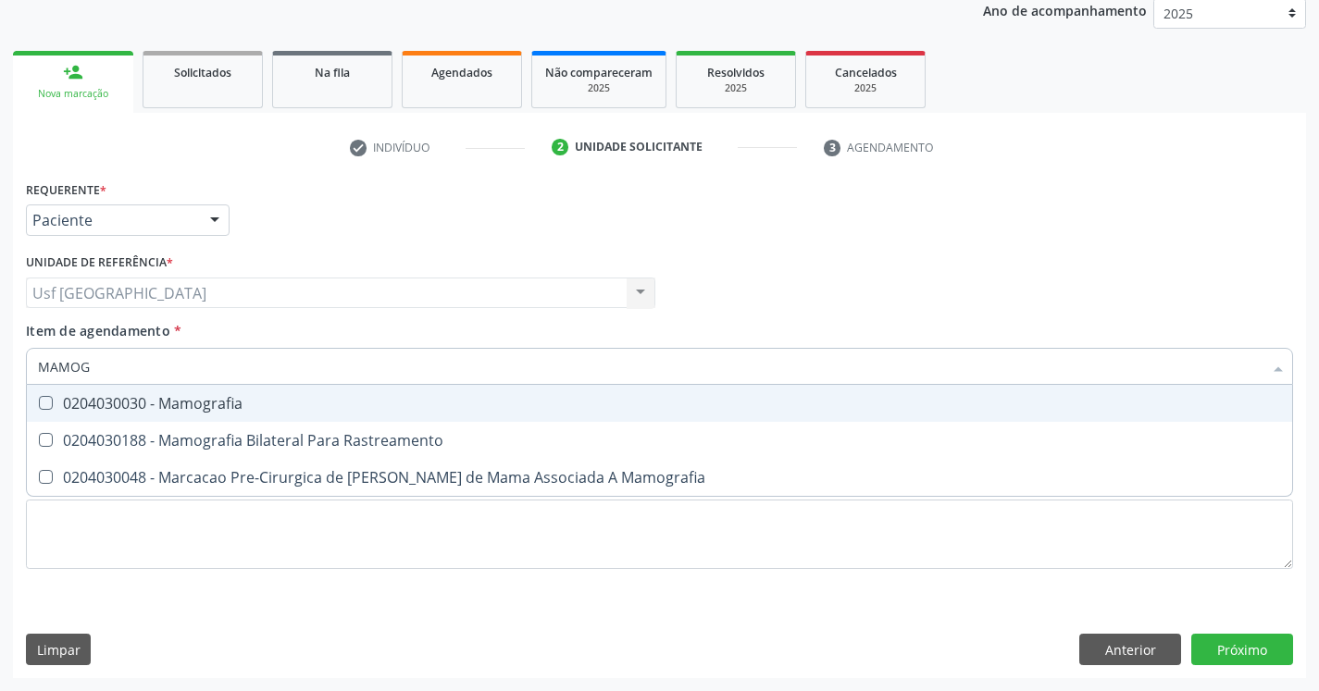
type input "MAMOGR"
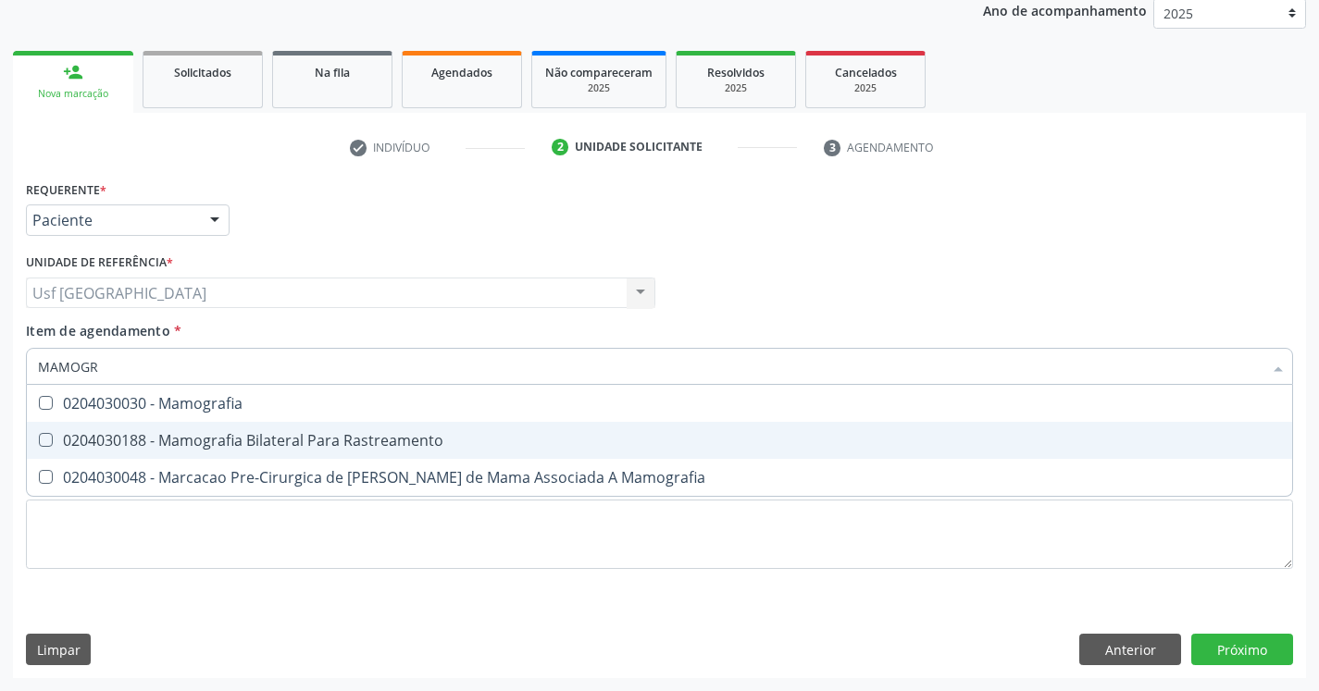
click at [255, 427] on span "0204030188 - Mamografia Bilateral Para Rastreamento" at bounding box center [659, 440] width 1265 height 37
checkbox Rastreamento "true"
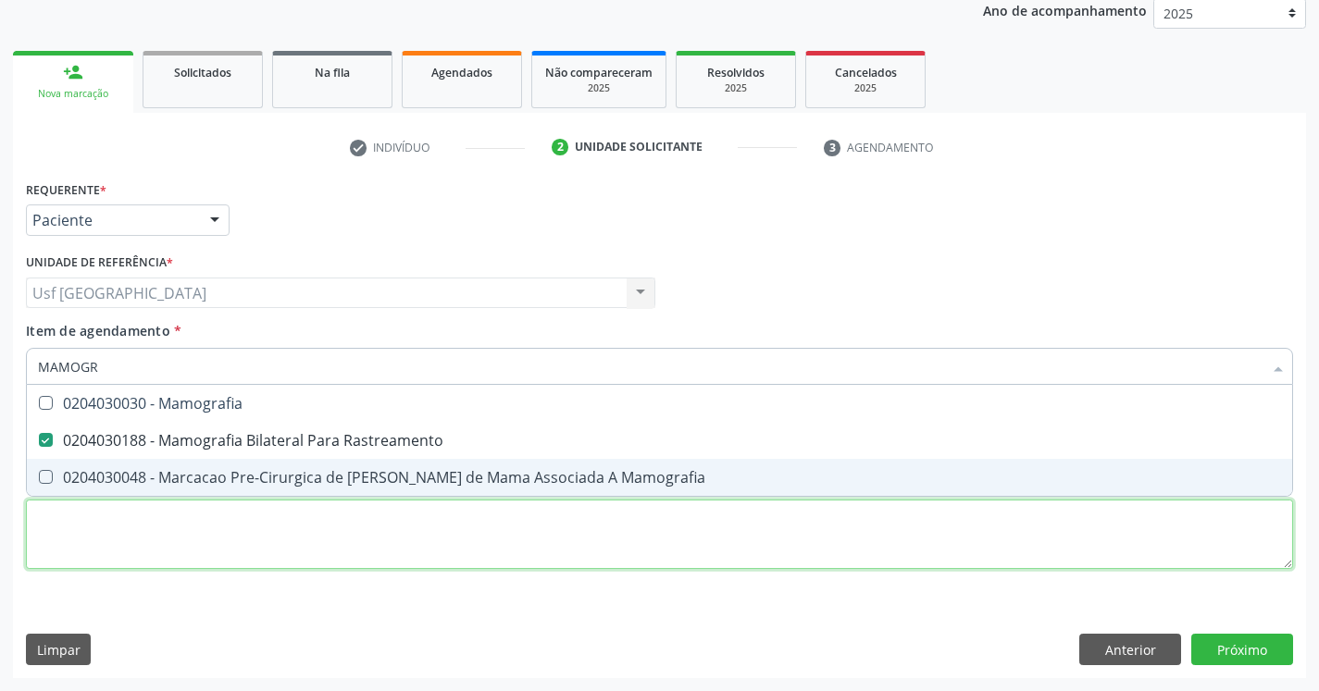
click at [253, 517] on div "Requerente * Paciente Médico(a) Enfermeiro(a) Paciente Nenhum resultado encontr…" at bounding box center [659, 385] width 1267 height 419
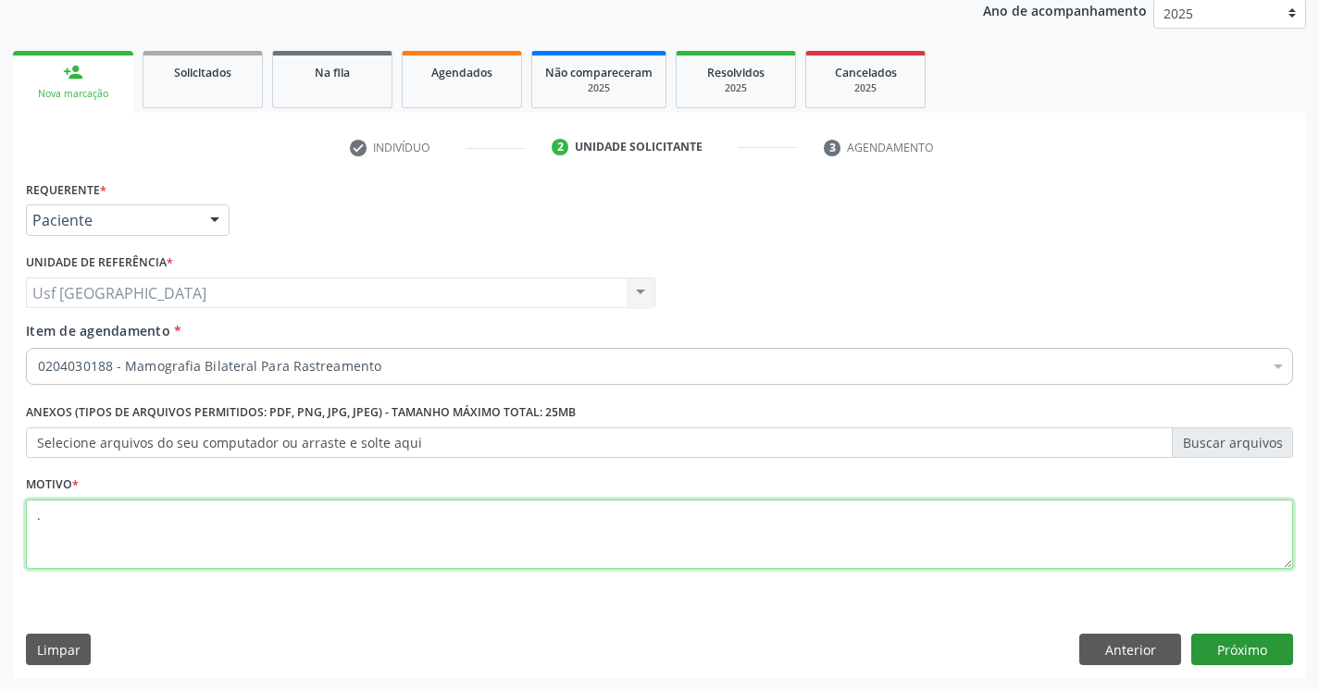
type textarea "."
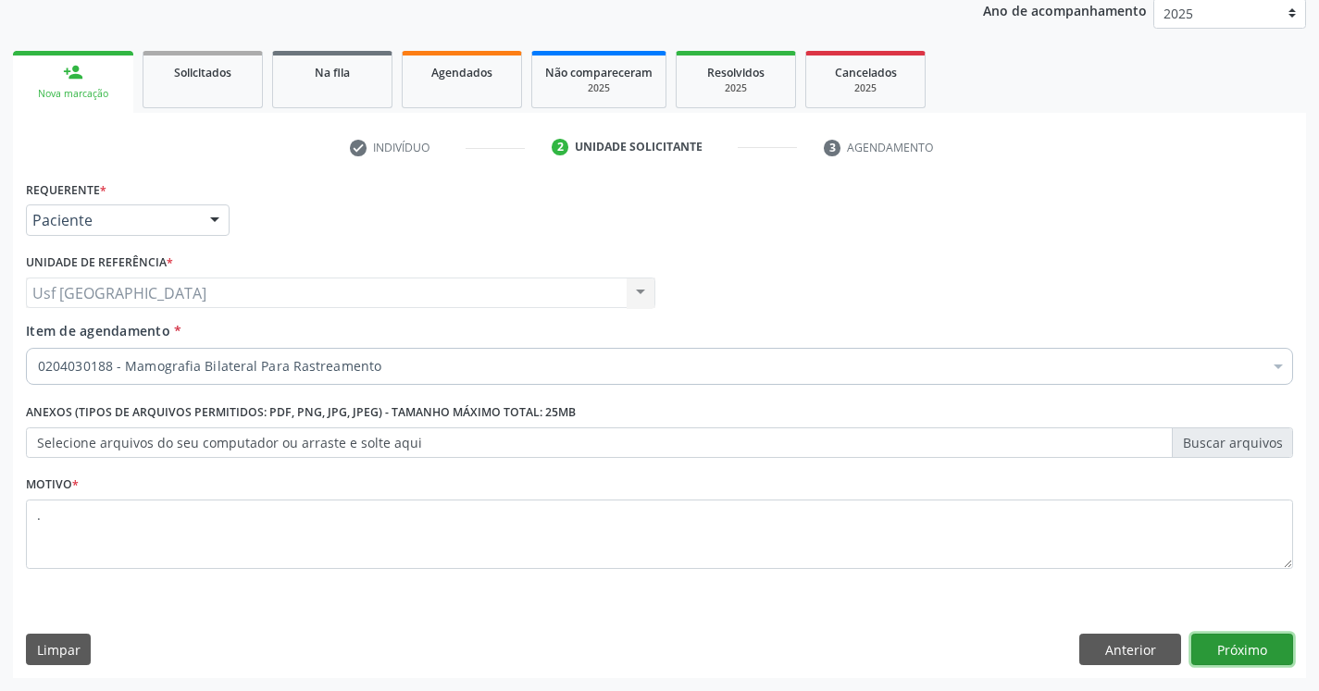
click at [1278, 651] on button "Próximo" at bounding box center [1242, 649] width 102 height 31
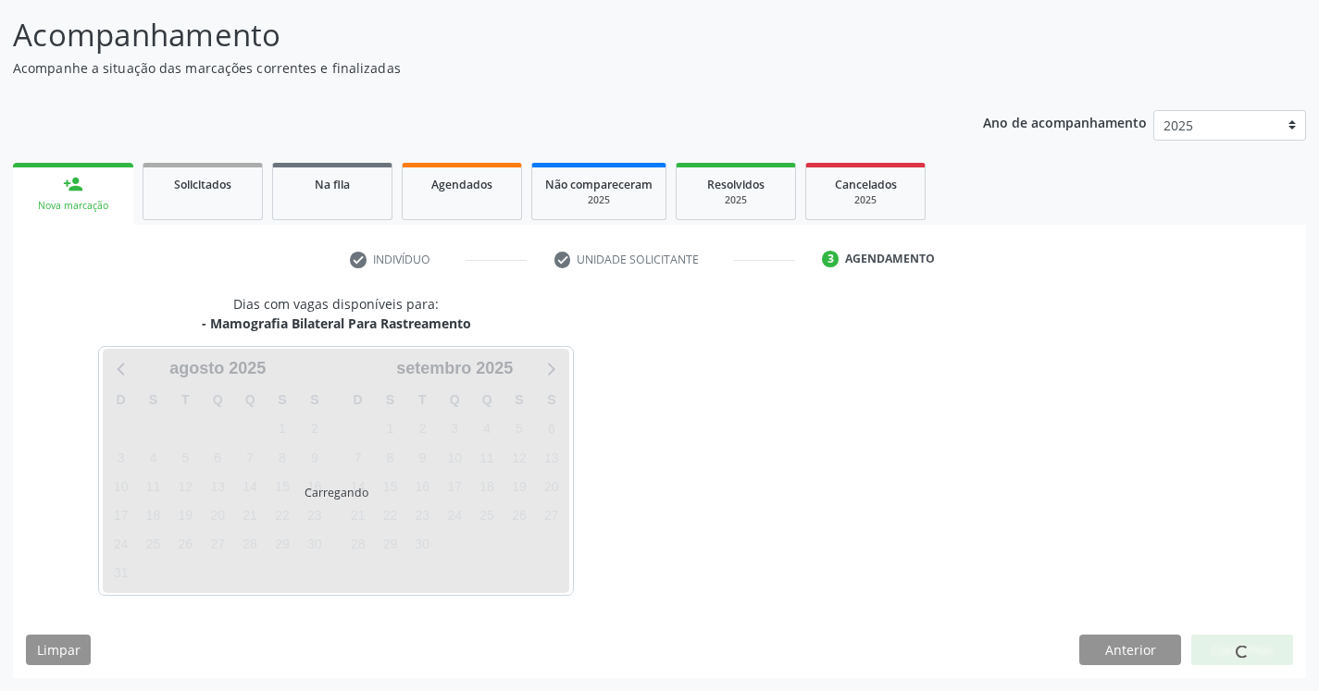
scroll to position [114, 0]
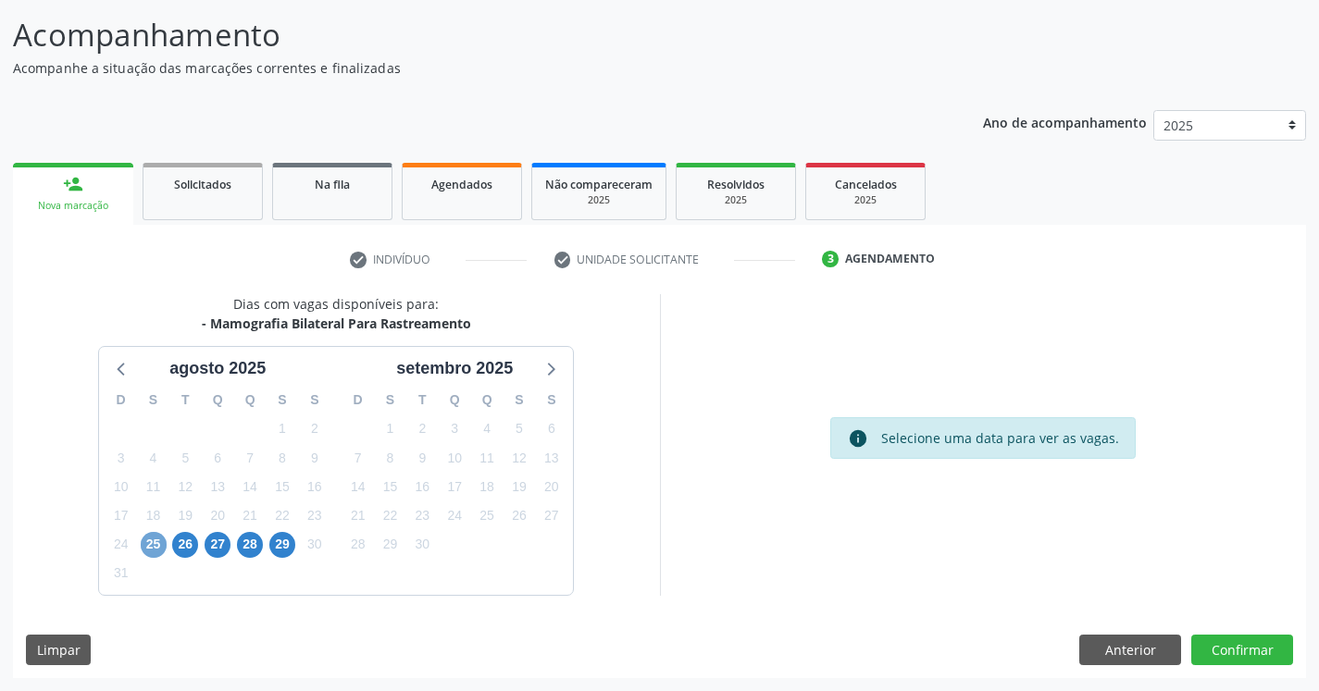
click at [157, 536] on span "25" at bounding box center [154, 545] width 26 height 26
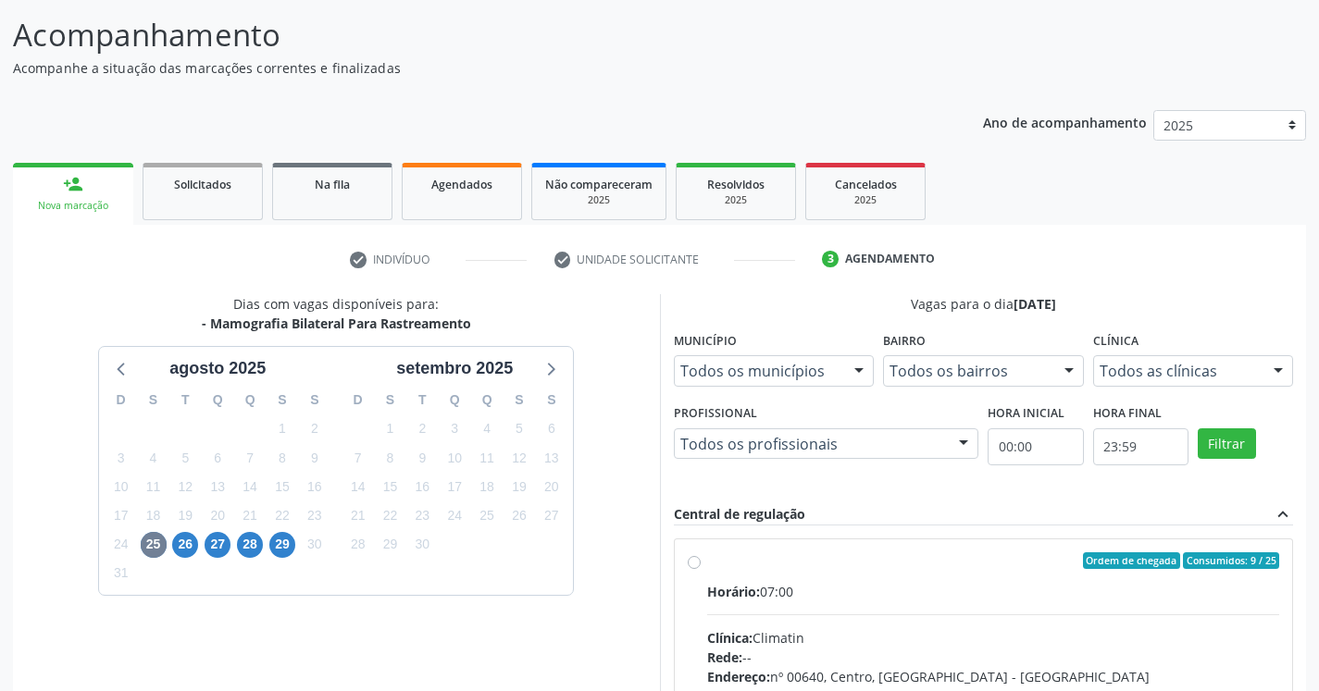
click at [707, 560] on label "Ordem de chegada Consumidos: 9 / 25 Horário: 07:00 Clínica: Climatin Rede: -- E…" at bounding box center [993, 694] width 573 height 284
click at [700, 560] on input "Ordem de chegada Consumidos: 9 / 25 Horário: 07:00 Clínica: Climatin Rede: -- E…" at bounding box center [694, 560] width 13 height 17
radio input "true"
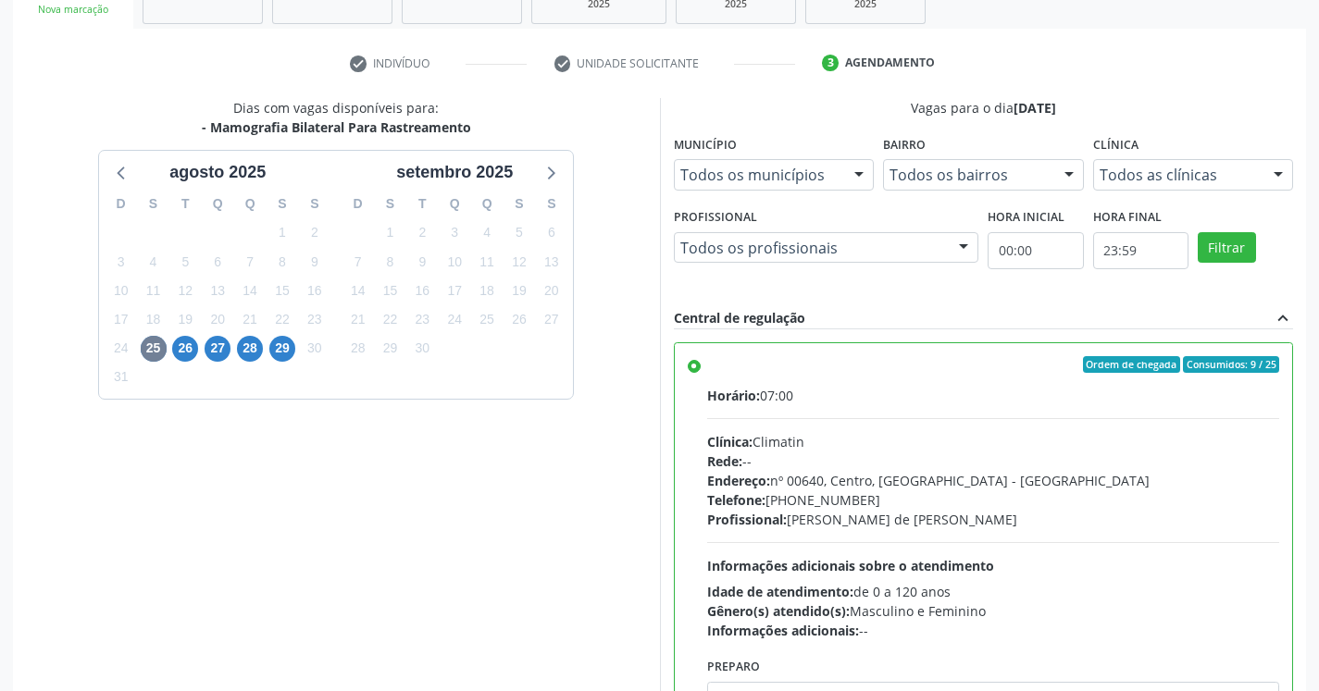
scroll to position [415, 0]
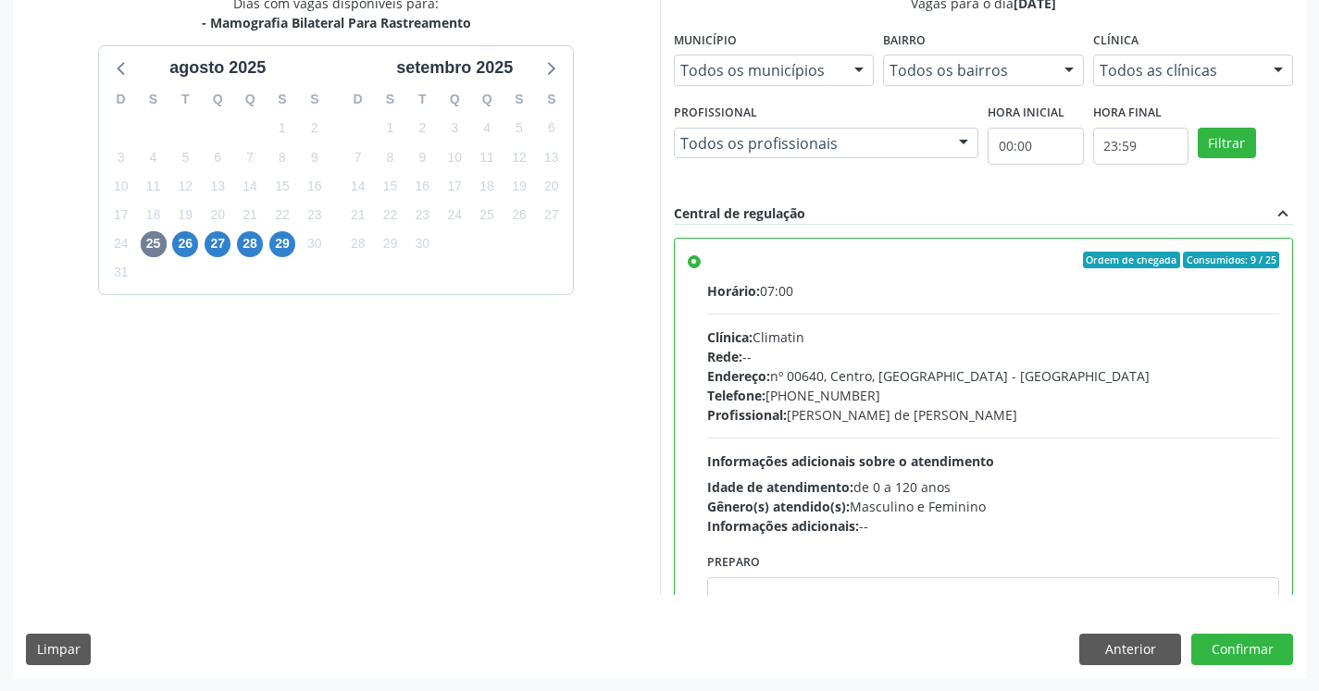
drag, startPoint x: 622, startPoint y: 353, endPoint x: 603, endPoint y: 477, distance: 125.4
click at [1260, 648] on button "Confirmar" at bounding box center [1242, 649] width 102 height 31
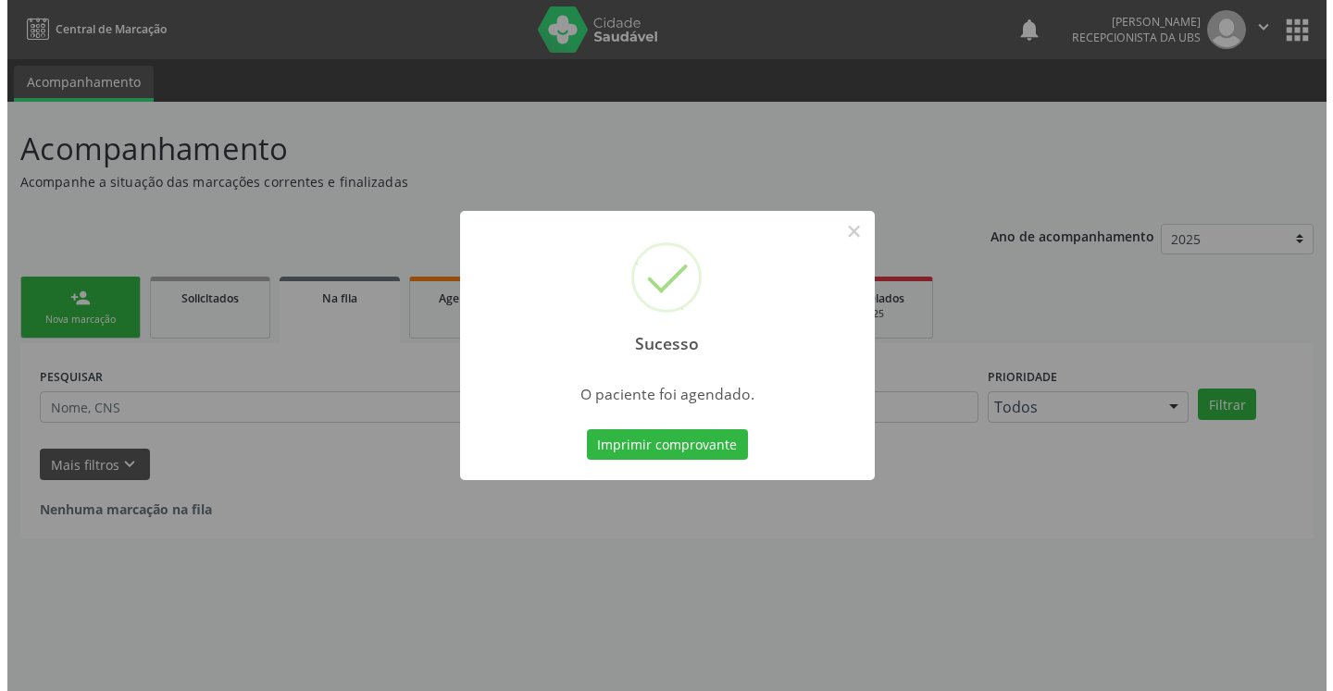
scroll to position [0, 0]
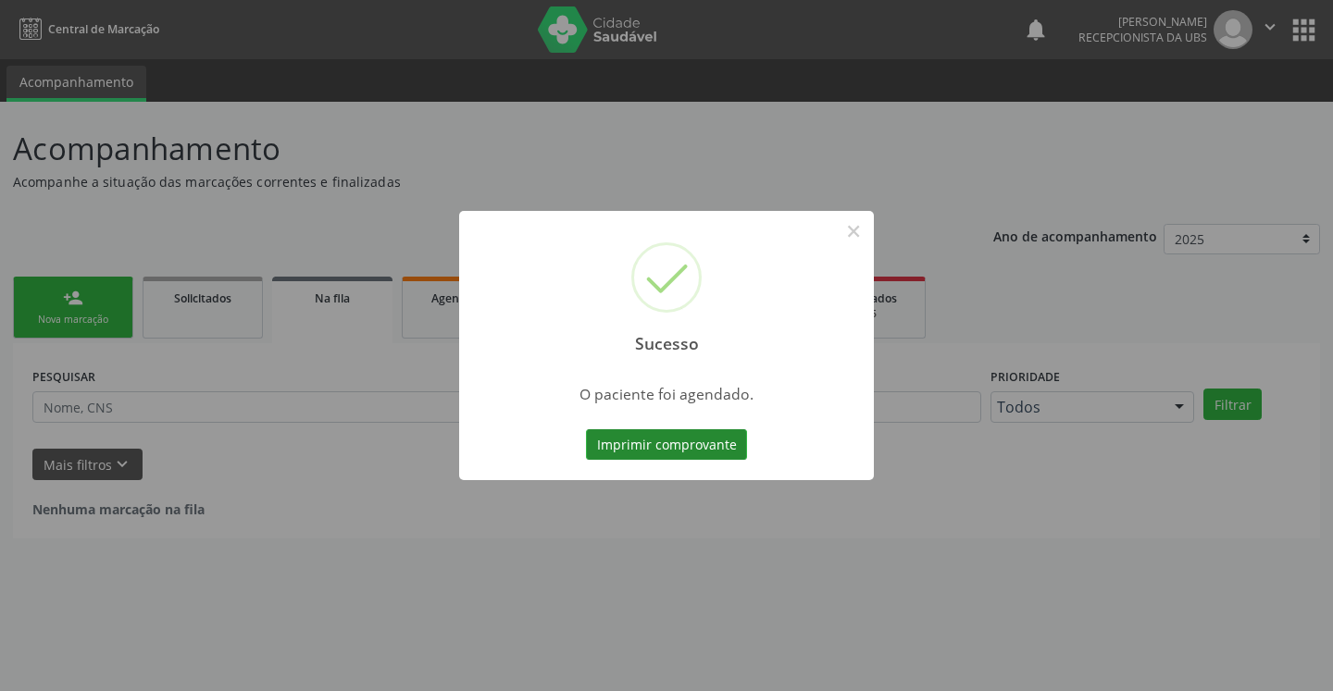
click at [672, 455] on button "Imprimir comprovante" at bounding box center [666, 444] width 161 height 31
